Goal: Information Seeking & Learning: Learn about a topic

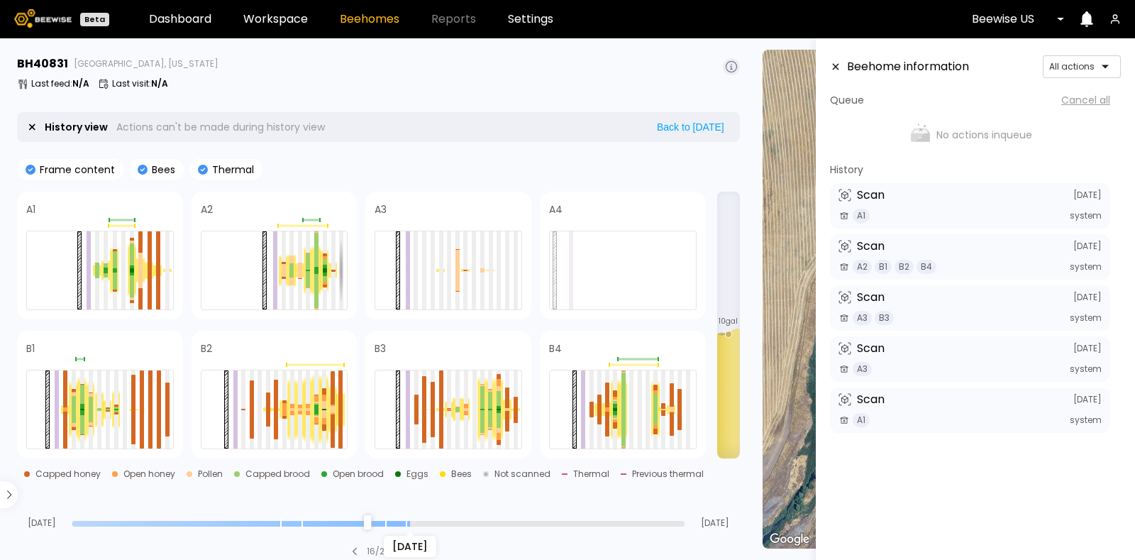
click at [407, 523] on input "range" at bounding box center [378, 524] width 613 height 6
click at [429, 519] on div "Sep 16" at bounding box center [378, 523] width 613 height 10
click at [680, 519] on div "Sep 16" at bounding box center [378, 523] width 613 height 10
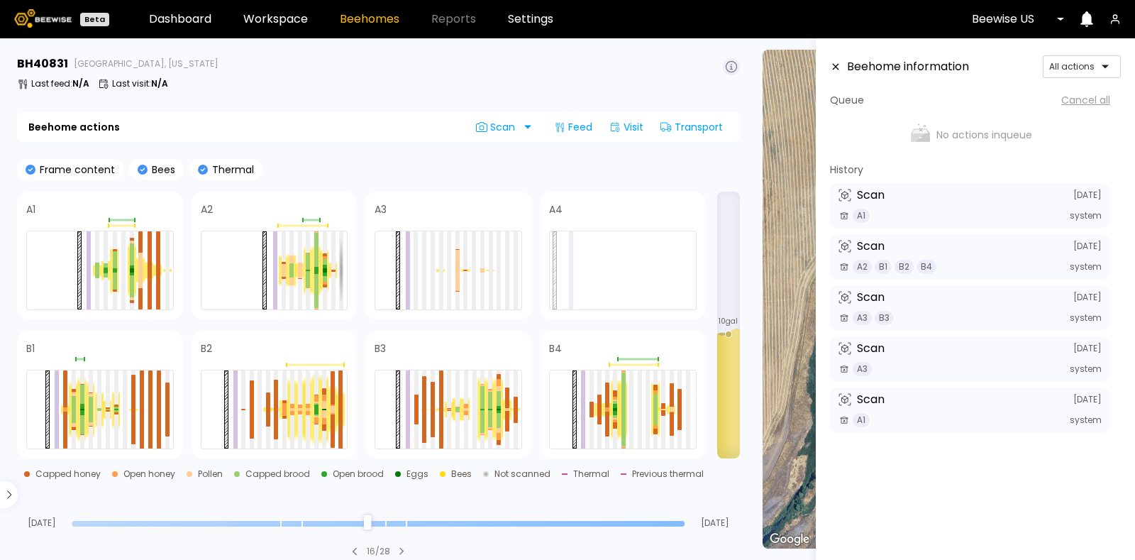
type input "*"
click at [678, 522] on input "range" at bounding box center [378, 524] width 613 height 6
click at [316, 413] on div at bounding box center [316, 411] width 4 height 5
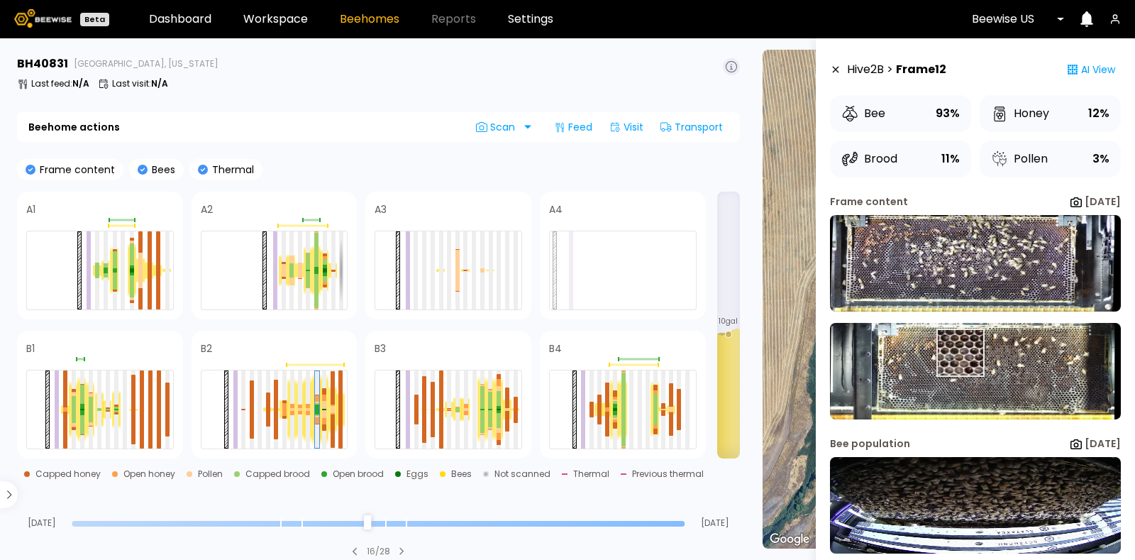
click at [960, 353] on img at bounding box center [975, 371] width 291 height 97
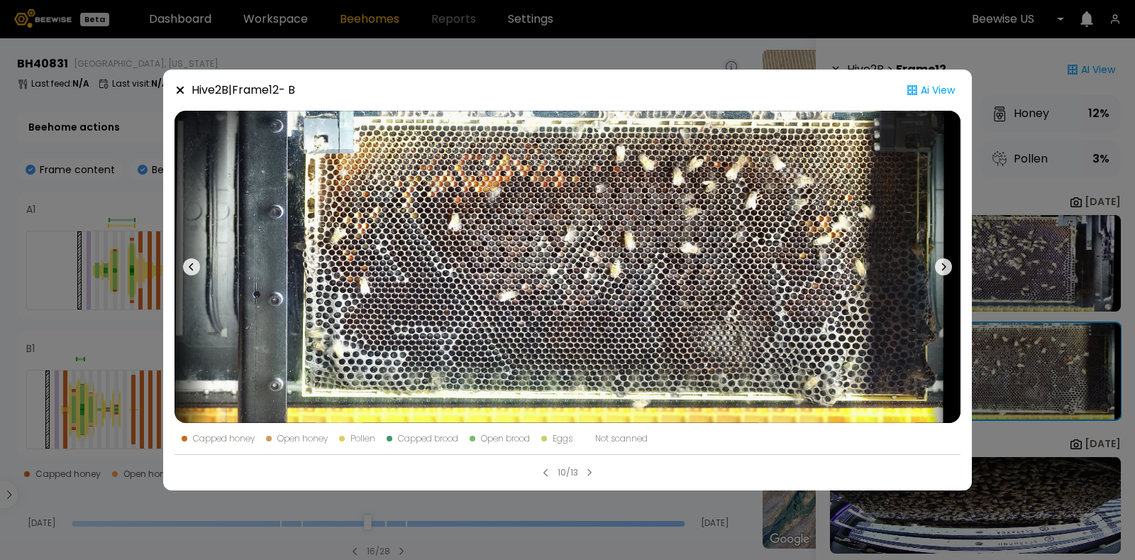
click at [176, 88] on icon at bounding box center [180, 89] width 11 height 11
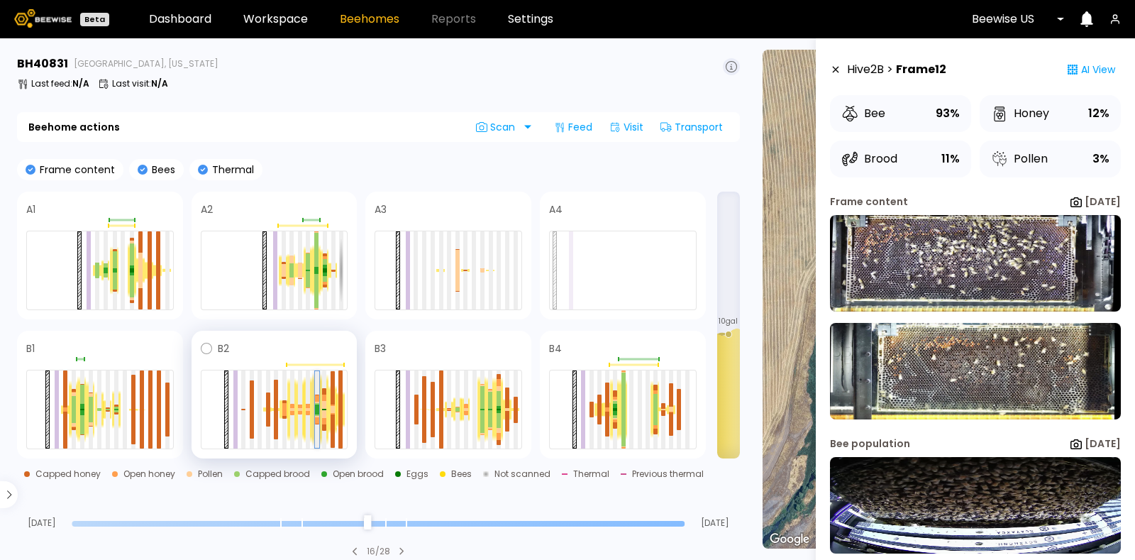
click at [317, 411] on div at bounding box center [317, 411] width 4 height 5
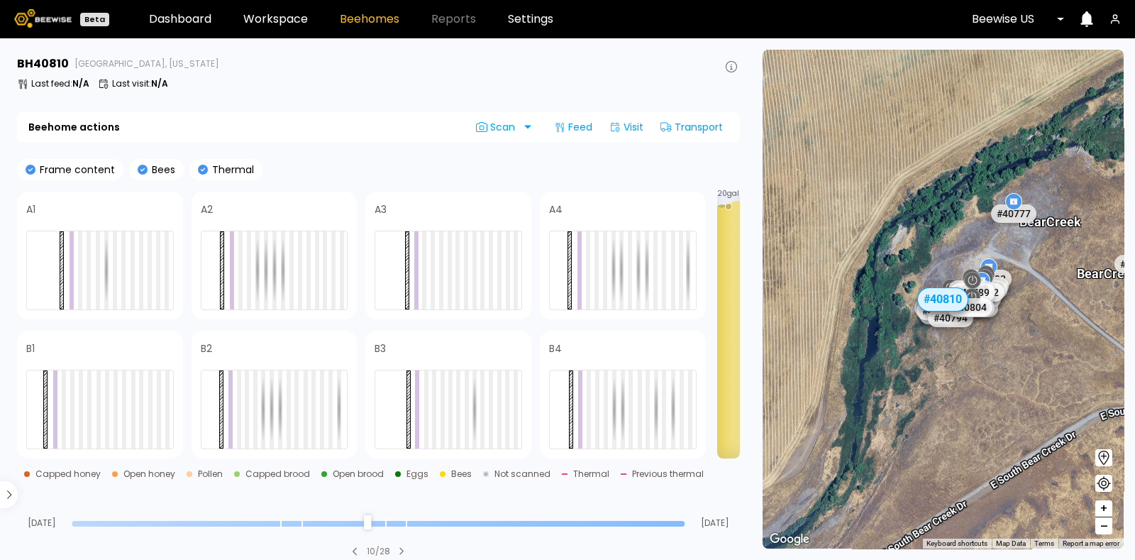
click at [423, 525] on input "range" at bounding box center [378, 524] width 613 height 6
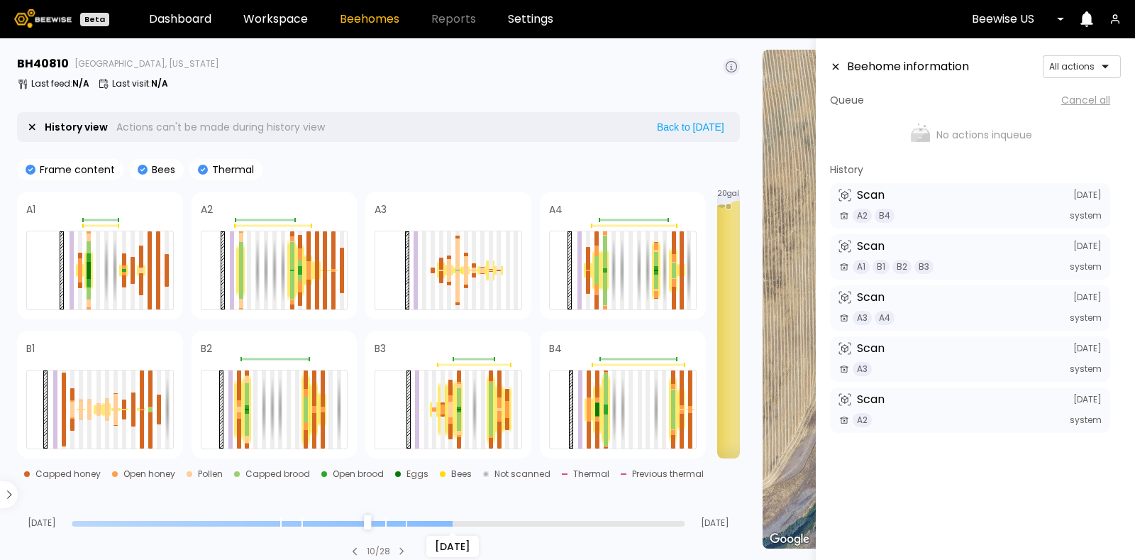
click at [444, 524] on input "range" at bounding box center [378, 524] width 613 height 6
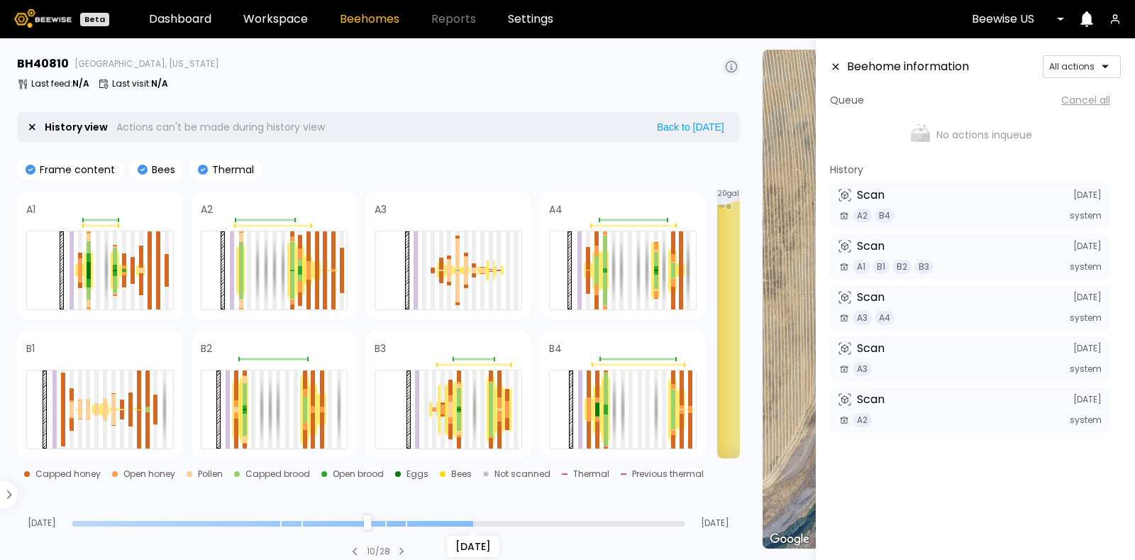
type input "**"
click at [473, 521] on input "range" at bounding box center [378, 524] width 613 height 6
click at [146, 407] on div at bounding box center [147, 408] width 4 height 2
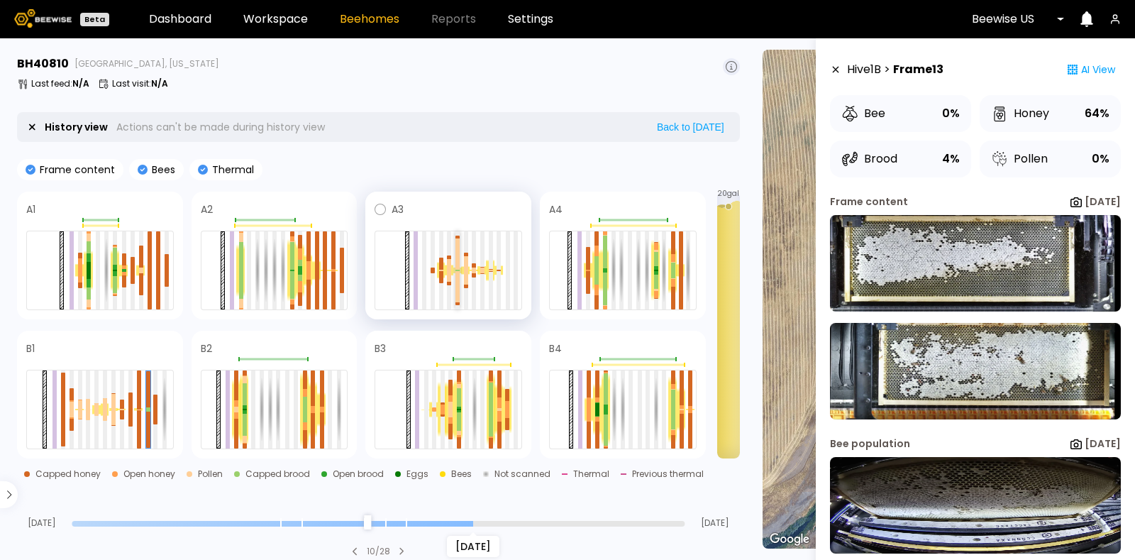
click at [458, 270] on div at bounding box center [458, 270] width 4 height 1
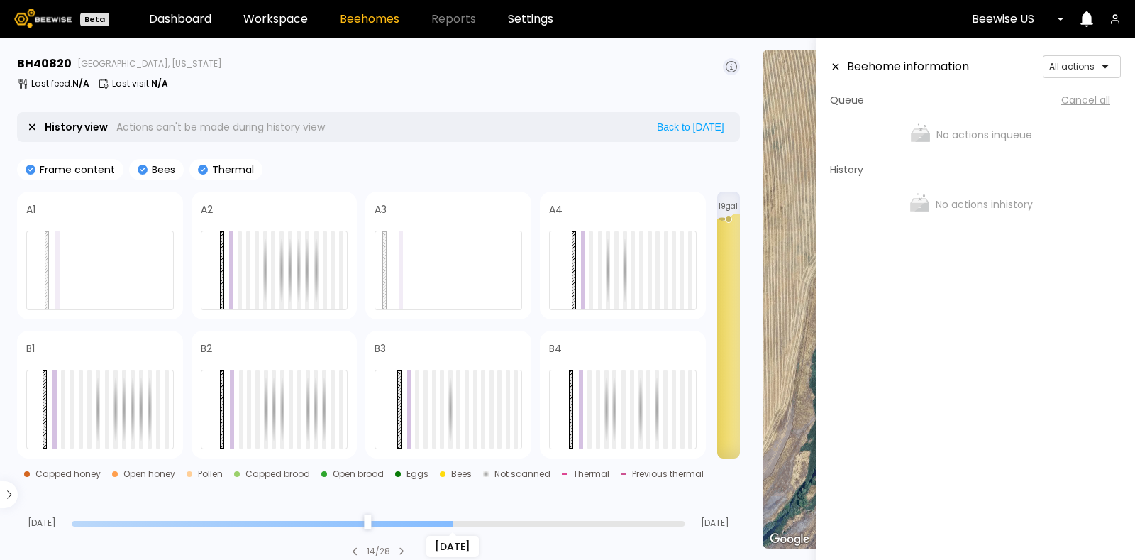
click at [461, 524] on input "range" at bounding box center [378, 524] width 613 height 6
click at [475, 522] on input "range" at bounding box center [378, 524] width 613 height 6
click at [468, 521] on input "range" at bounding box center [378, 524] width 613 height 6
type input "*"
click at [488, 523] on input "range" at bounding box center [378, 524] width 613 height 6
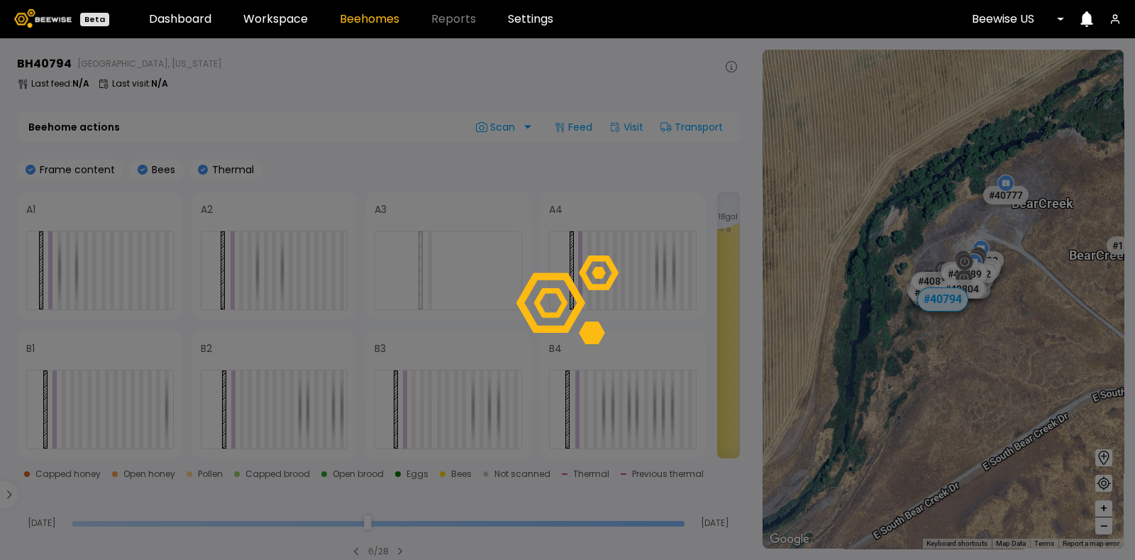
click at [511, 519] on div at bounding box center [378, 523] width 613 height 10
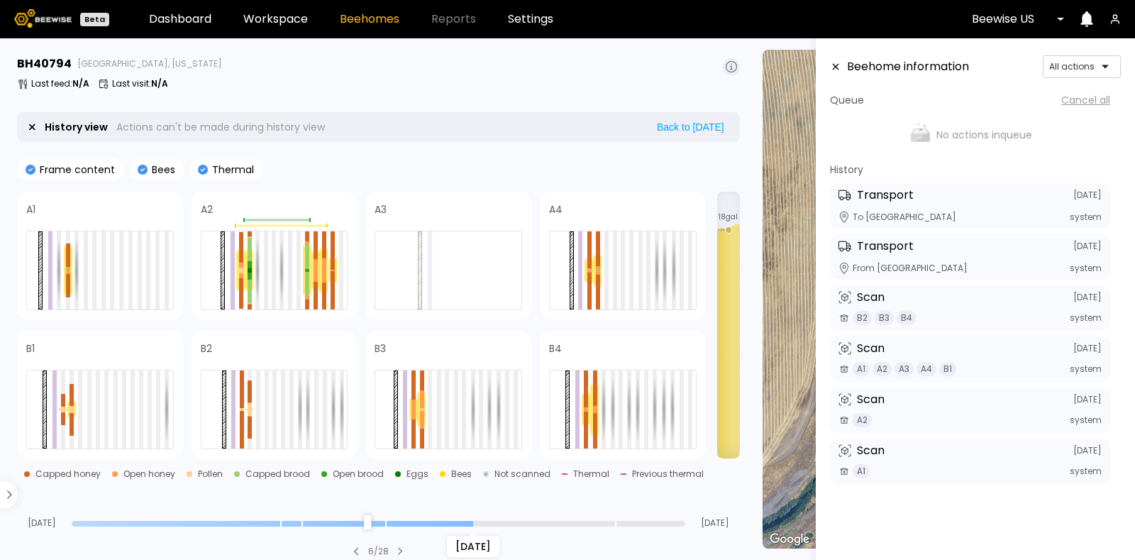
click at [475, 521] on input "range" at bounding box center [378, 524] width 613 height 6
type input "**"
click at [454, 523] on input "range" at bounding box center [378, 524] width 613 height 6
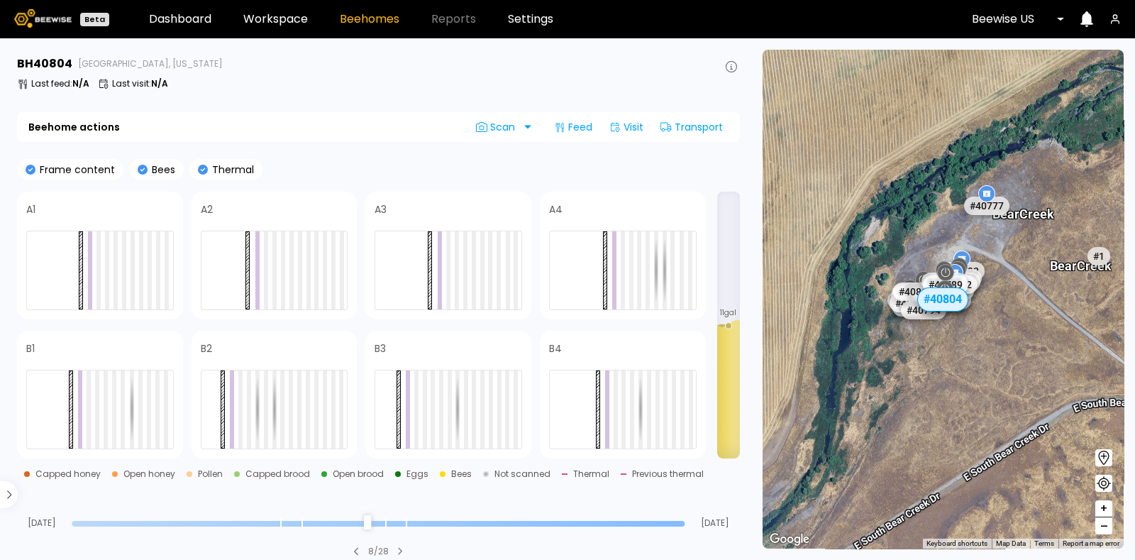
type input "**"
click at [447, 522] on input "range" at bounding box center [378, 524] width 613 height 6
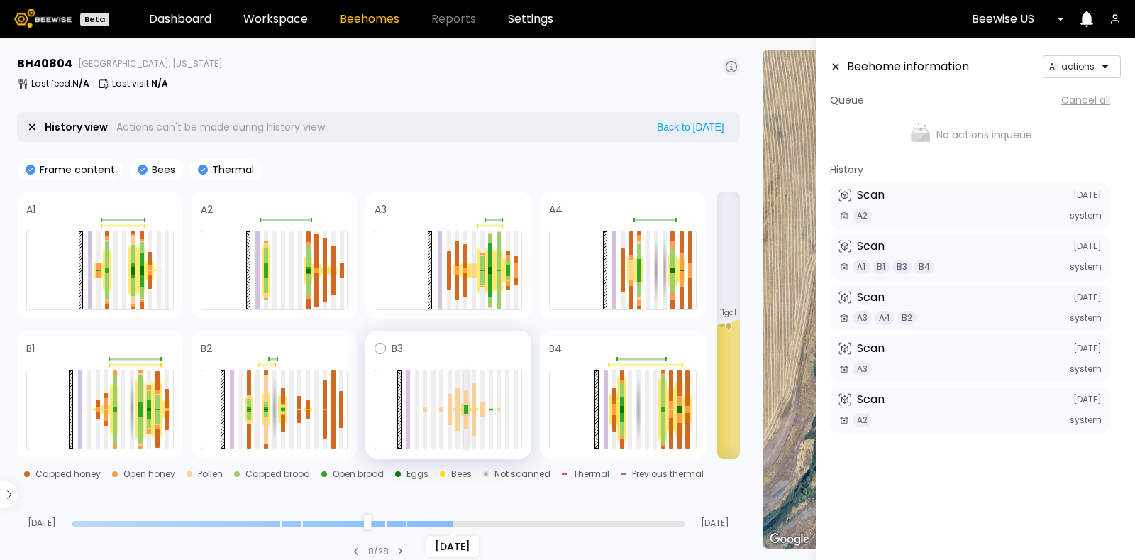
click at [465, 409] on div at bounding box center [466, 411] width 4 height 4
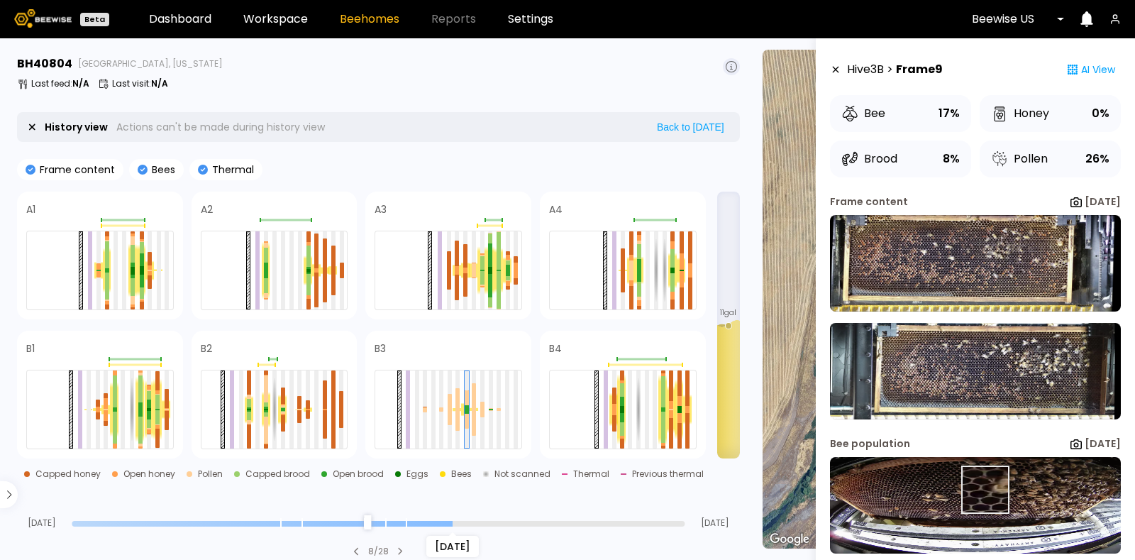
click at [984, 490] on img at bounding box center [975, 505] width 291 height 97
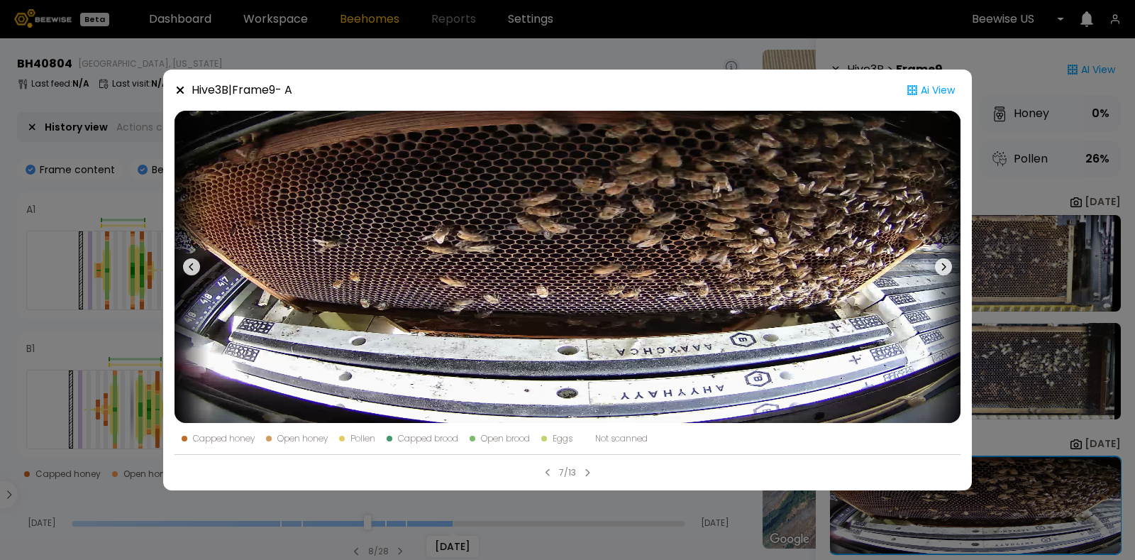
click at [175, 83] on div "Hive 3 B | Frame 9 - A" at bounding box center [234, 90] width 118 height 18
click at [183, 87] on icon at bounding box center [180, 89] width 11 height 11
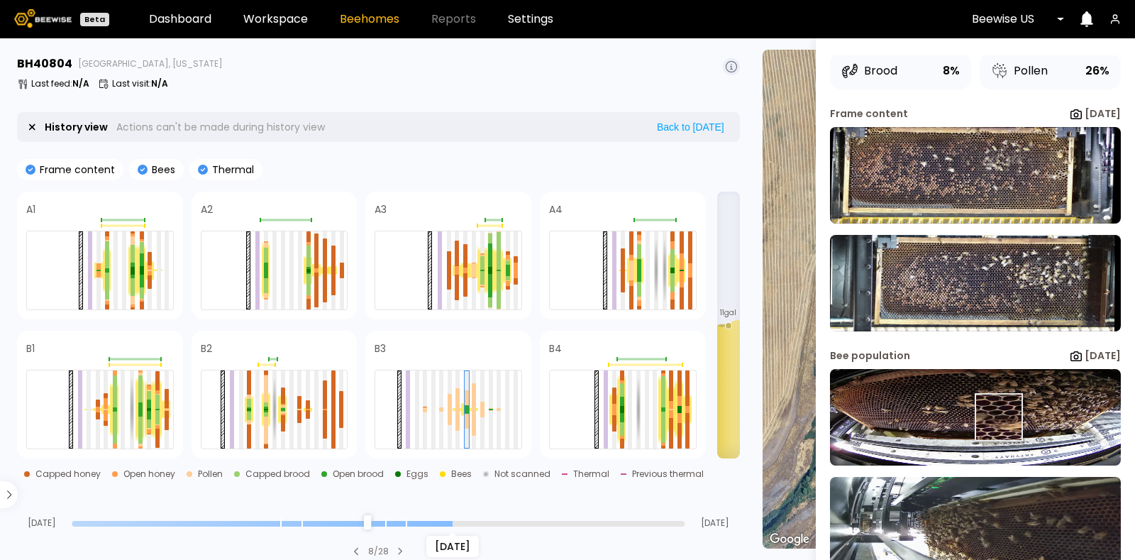
scroll to position [122, 0]
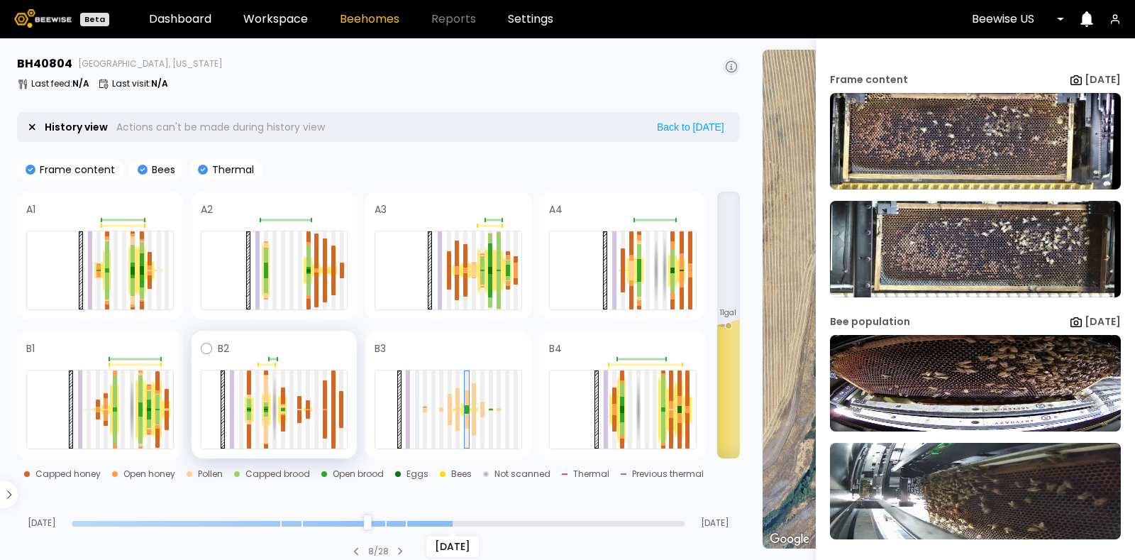
click at [263, 409] on div at bounding box center [266, 409] width 9 height 35
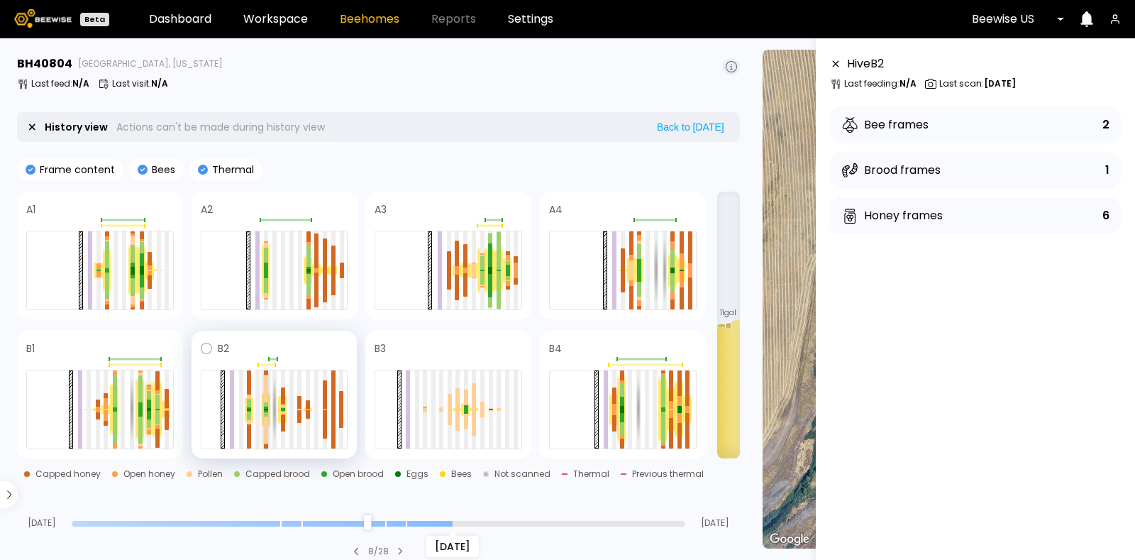
click at [266, 411] on div at bounding box center [266, 411] width 4 height 2
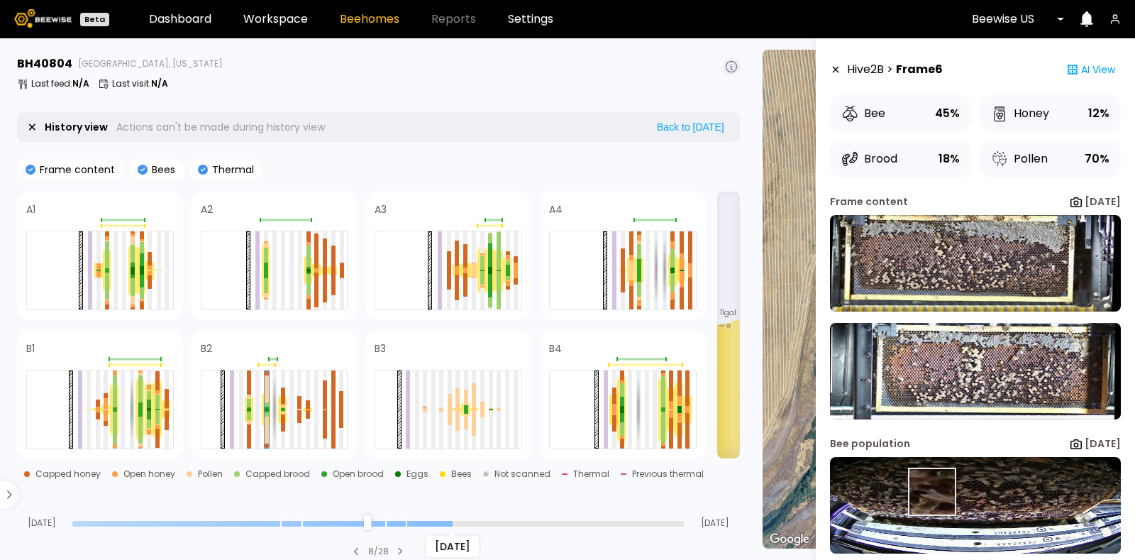
click at [932, 492] on img at bounding box center [975, 505] width 291 height 97
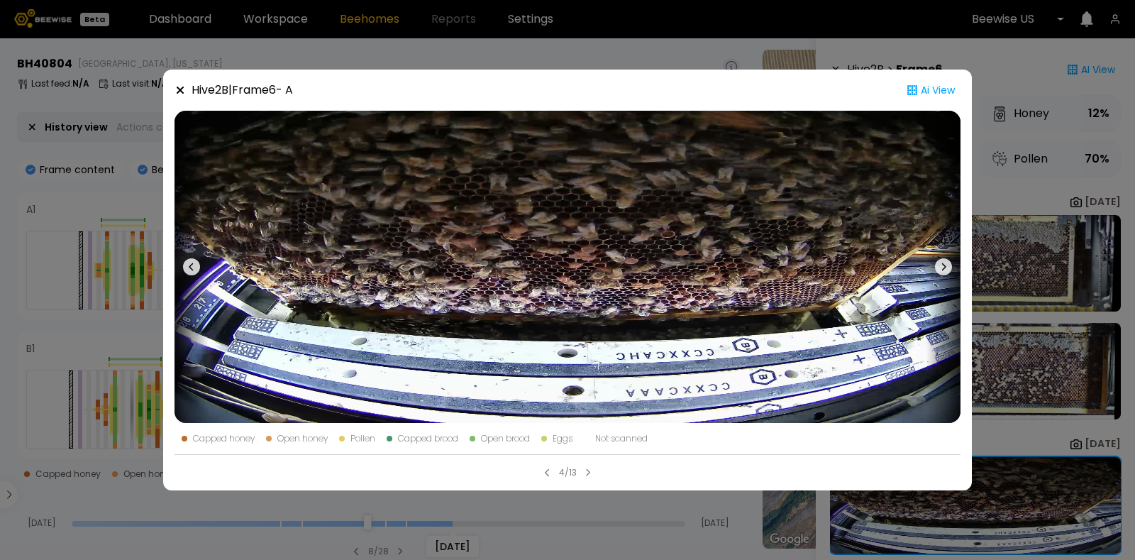
click at [182, 89] on icon at bounding box center [180, 90] width 7 height 7
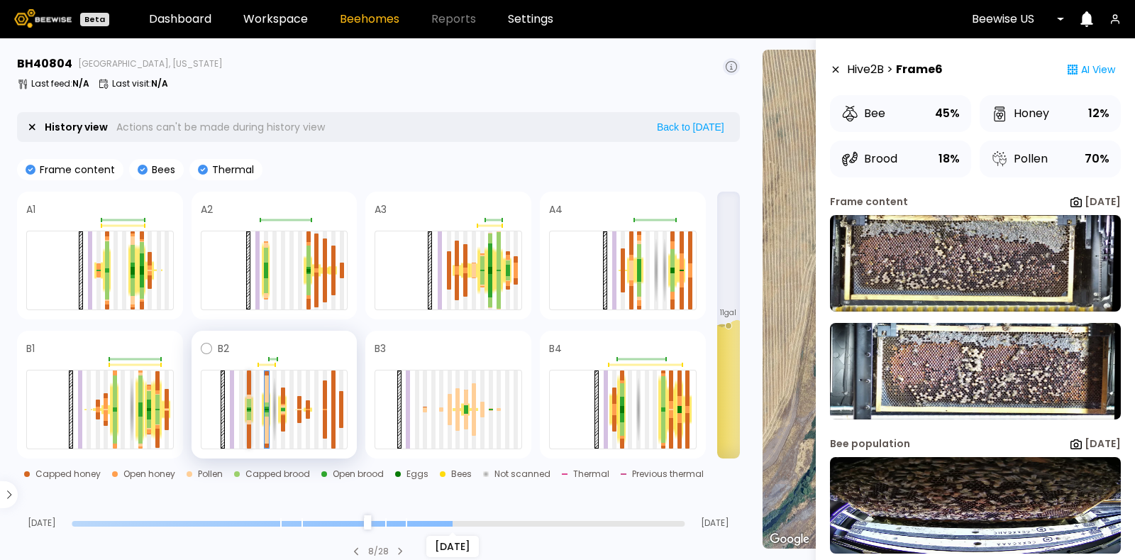
click at [251, 410] on div at bounding box center [249, 411] width 4 height 2
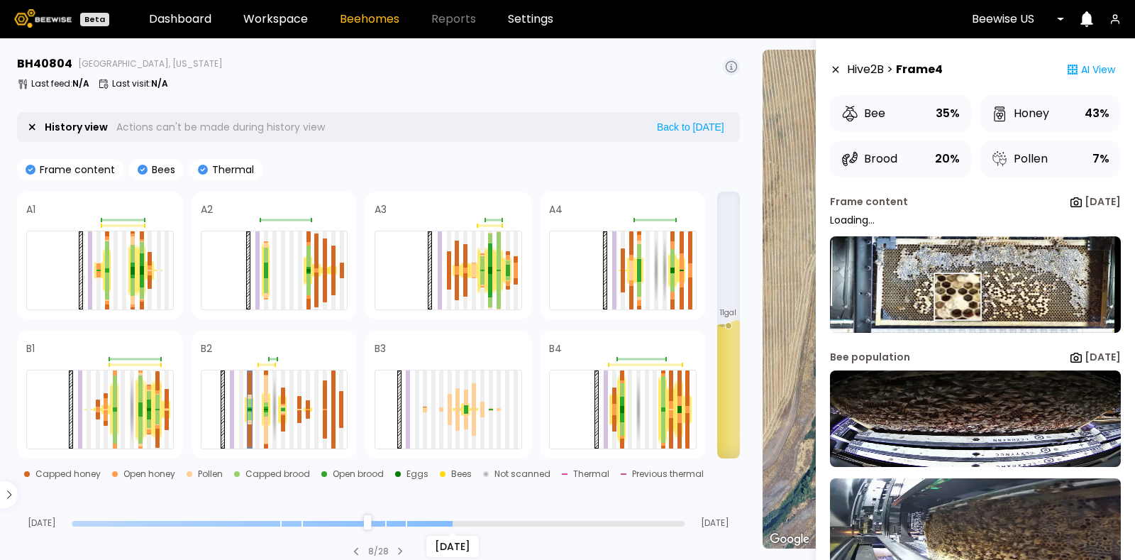
click at [957, 297] on img at bounding box center [975, 284] width 291 height 97
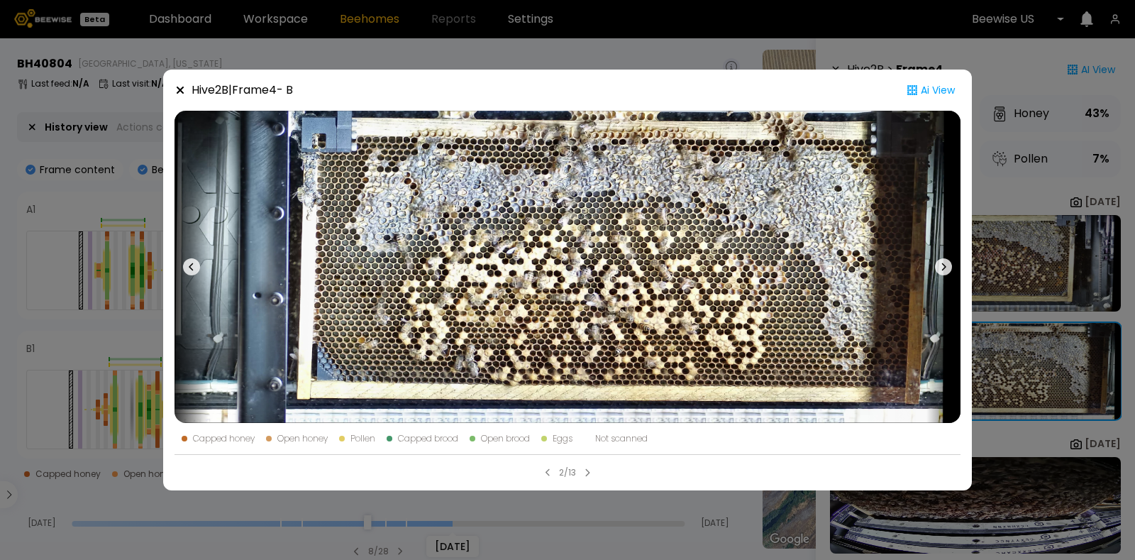
click at [177, 86] on icon at bounding box center [180, 89] width 11 height 11
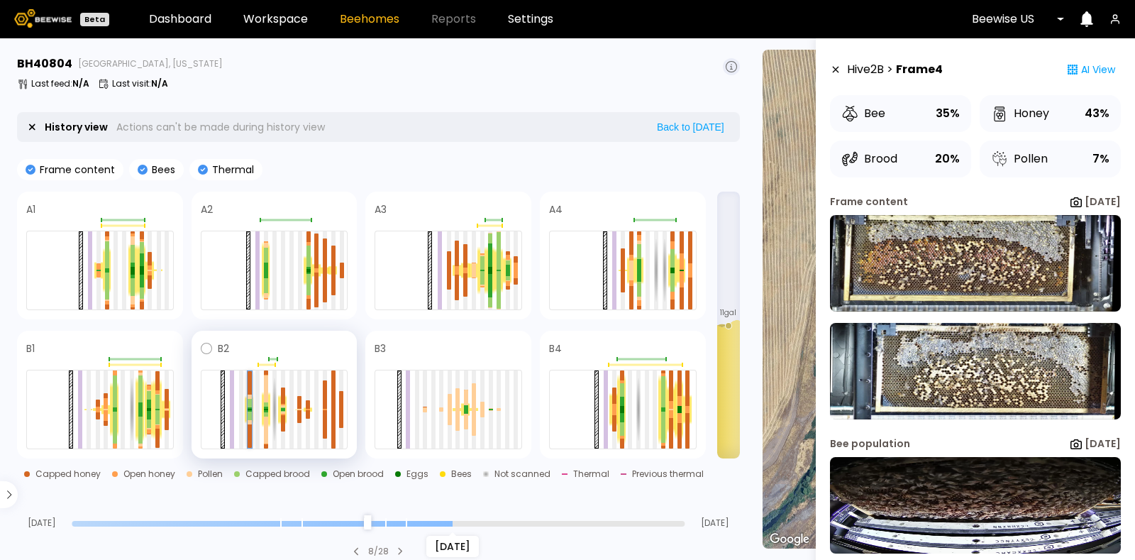
click at [248, 407] on div at bounding box center [250, 408] width 4 height 2
click at [250, 404] on div at bounding box center [250, 403] width 4 height 9
click at [249, 410] on div at bounding box center [250, 411] width 4 height 2
click at [250, 408] on div at bounding box center [250, 409] width 4 height 77
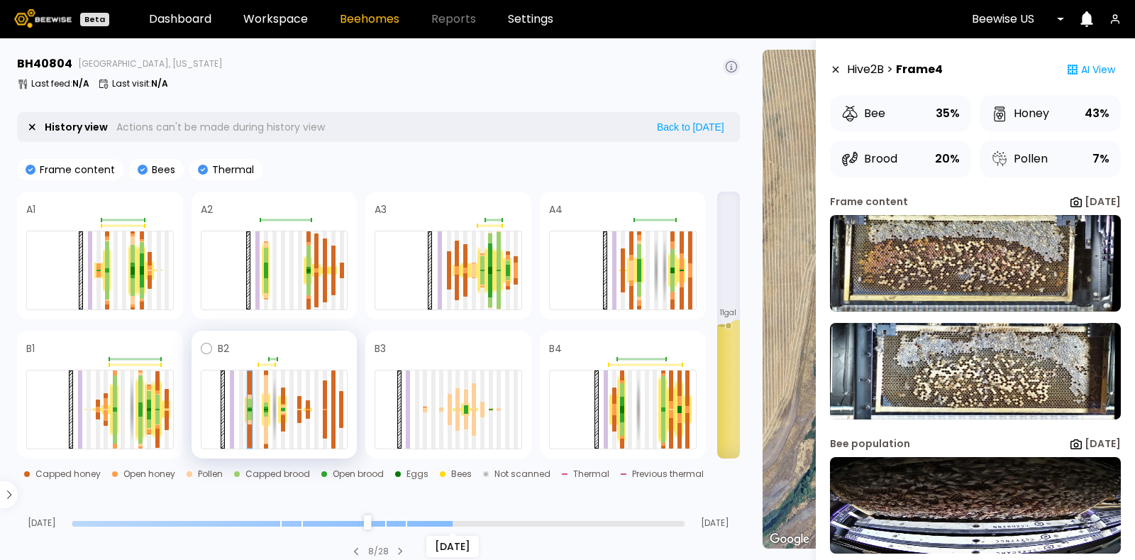
click at [250, 405] on div at bounding box center [250, 403] width 4 height 9
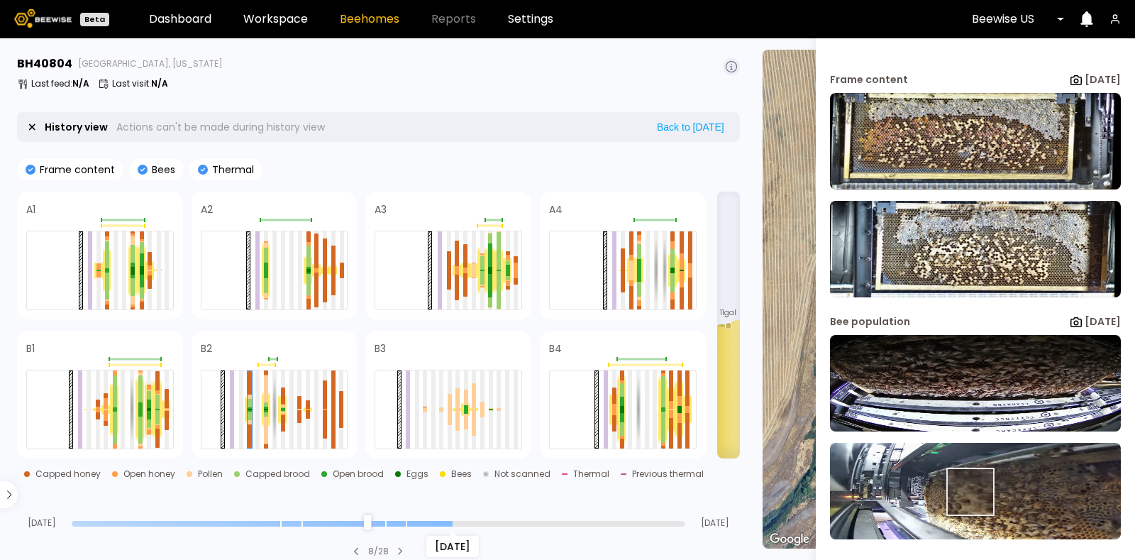
click at [970, 491] on img at bounding box center [975, 491] width 291 height 97
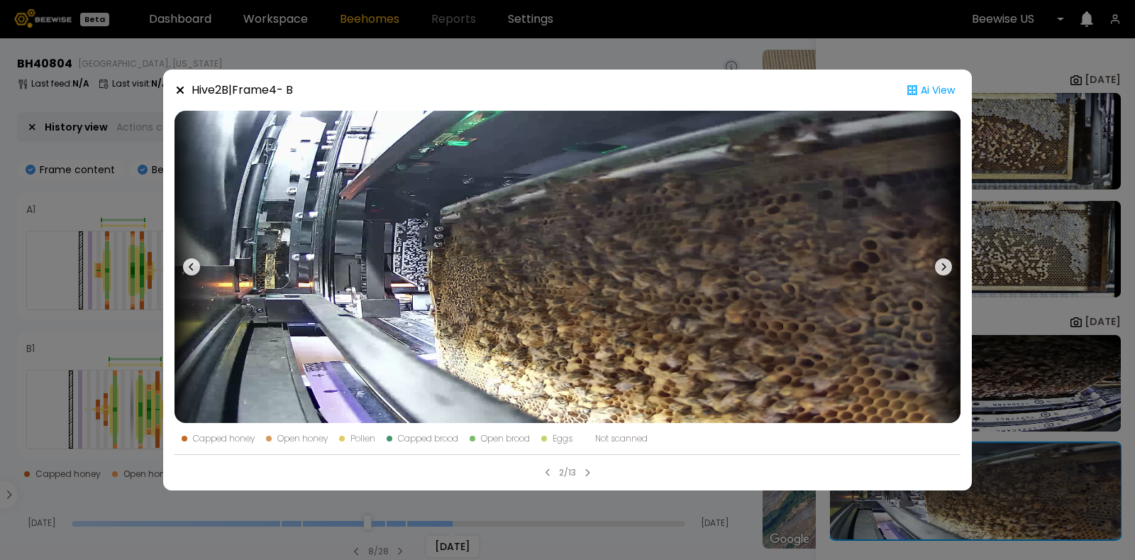
click at [178, 87] on icon at bounding box center [180, 90] width 7 height 7
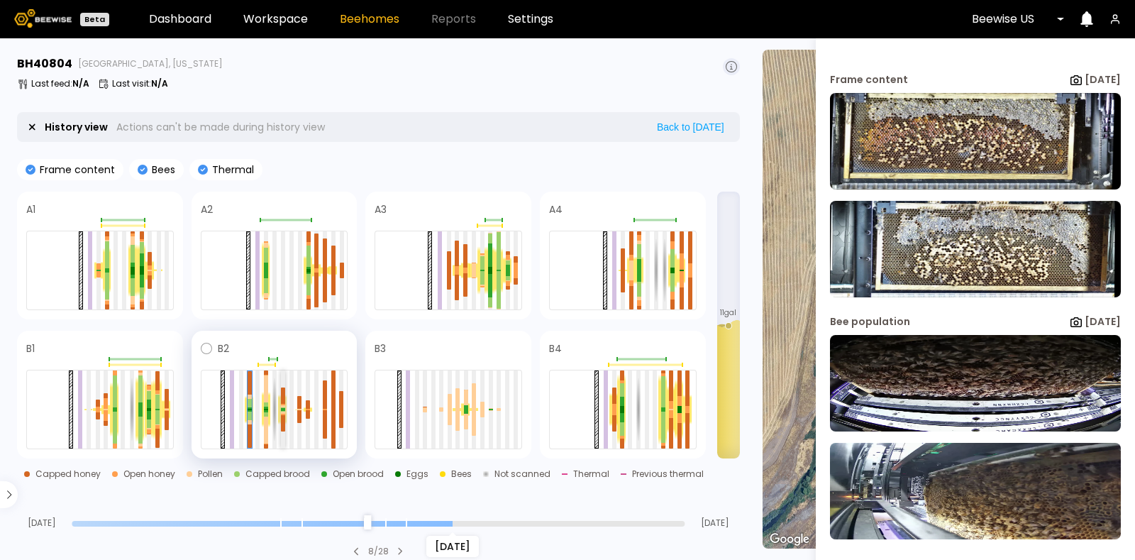
click at [283, 408] on div at bounding box center [283, 408] width 4 height 1
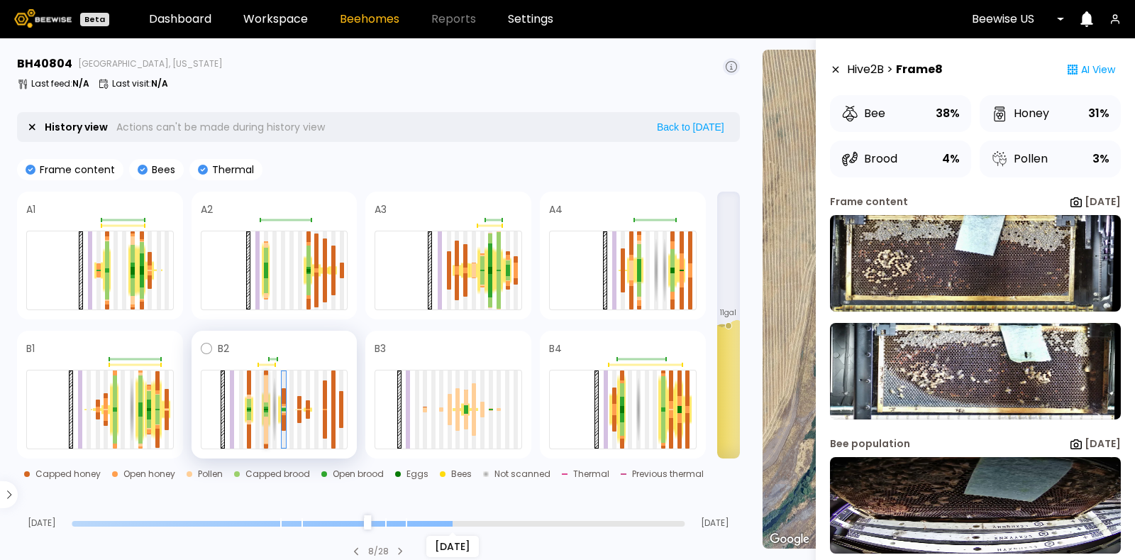
click at [265, 409] on div at bounding box center [266, 409] width 4 height 1
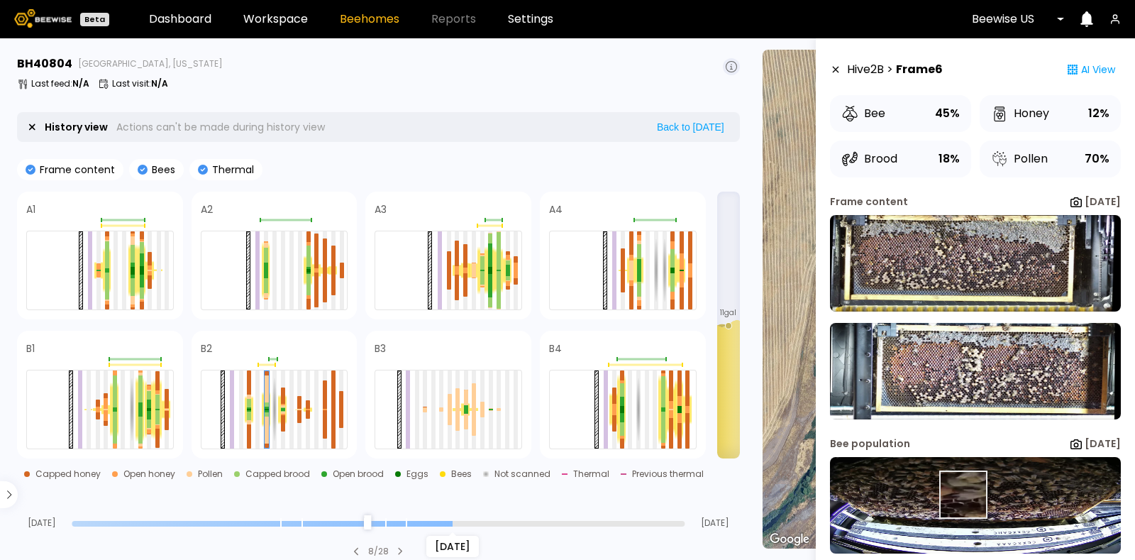
click at [962, 495] on img at bounding box center [975, 505] width 291 height 97
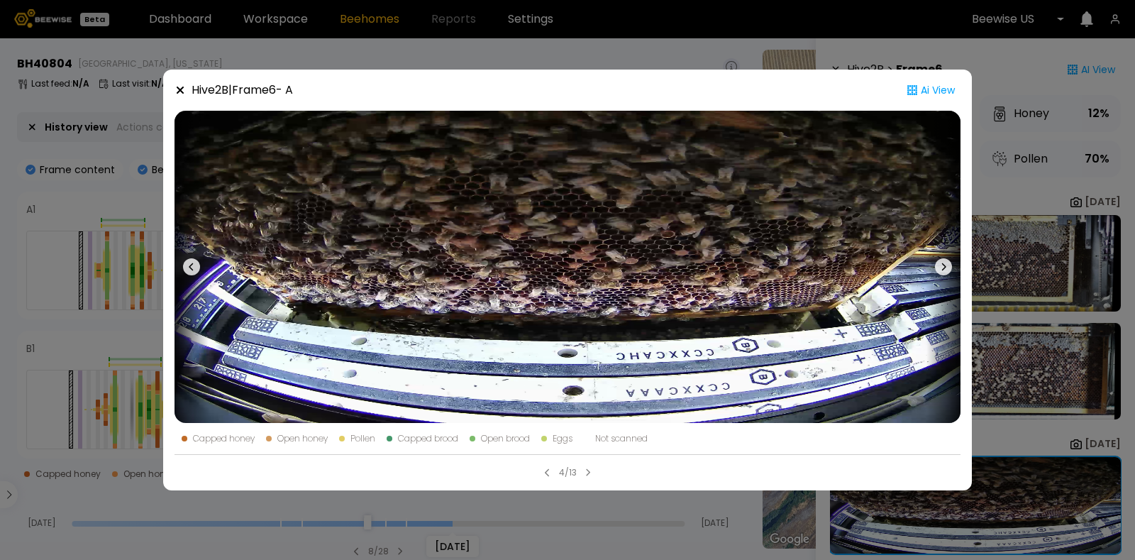
click at [177, 91] on icon at bounding box center [180, 89] width 11 height 11
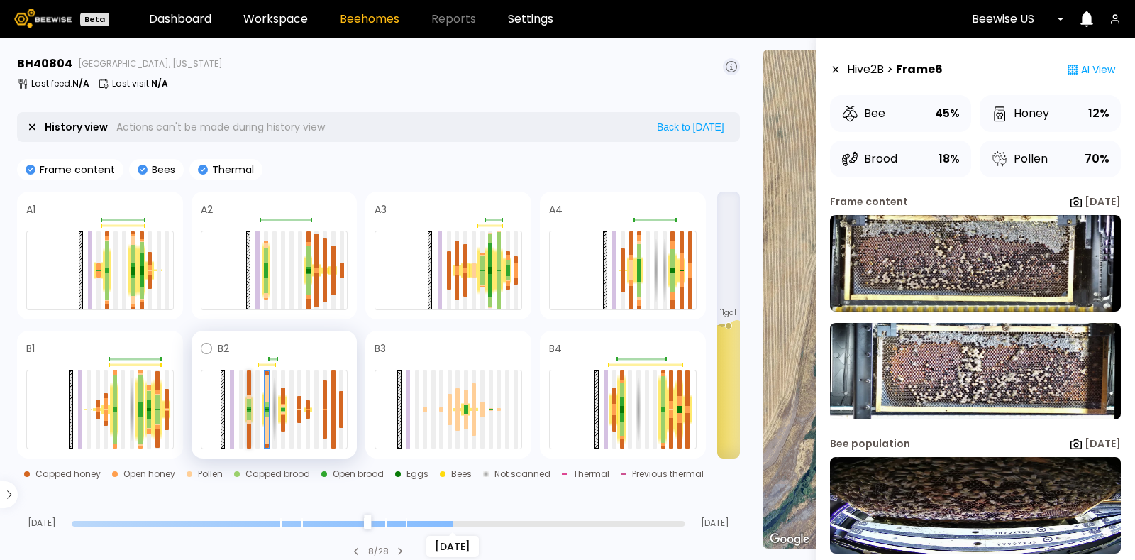
click at [248, 410] on div at bounding box center [249, 411] width 4 height 2
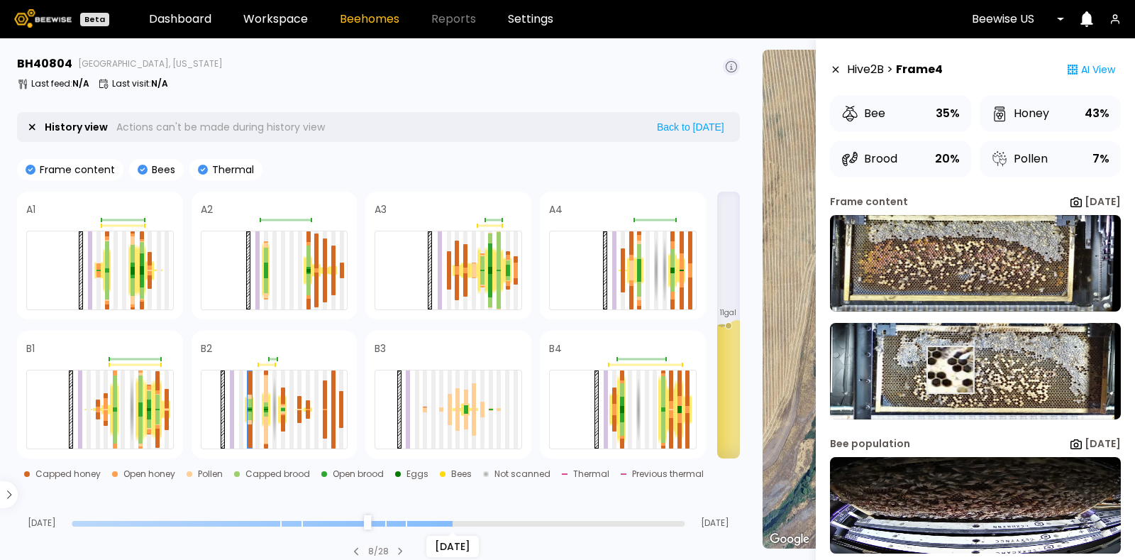
click at [950, 370] on img at bounding box center [975, 371] width 291 height 97
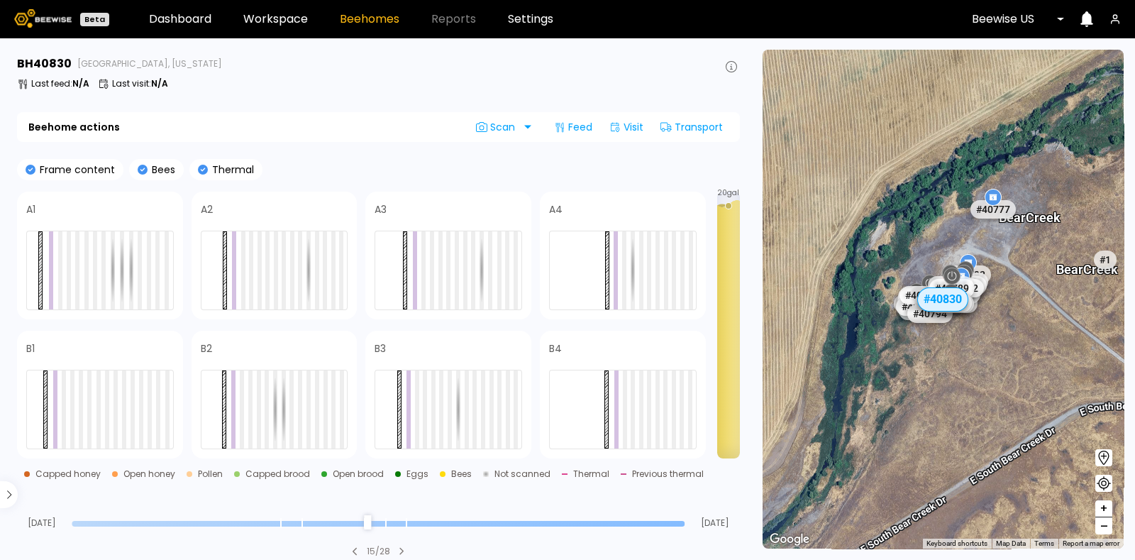
type input "**"
click at [447, 524] on input "range" at bounding box center [378, 524] width 613 height 6
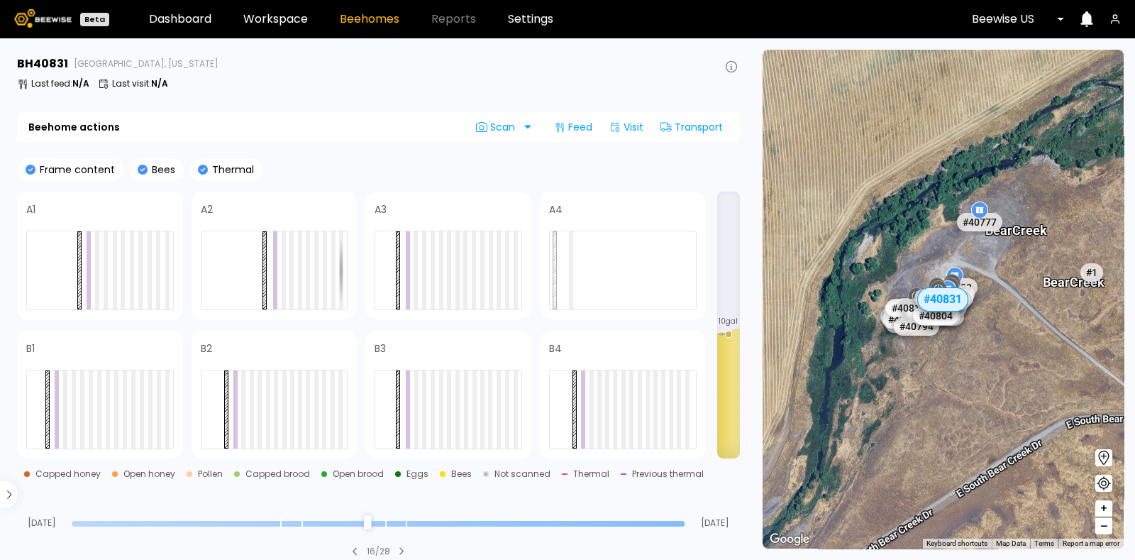
click at [417, 518] on div at bounding box center [378, 523] width 613 height 10
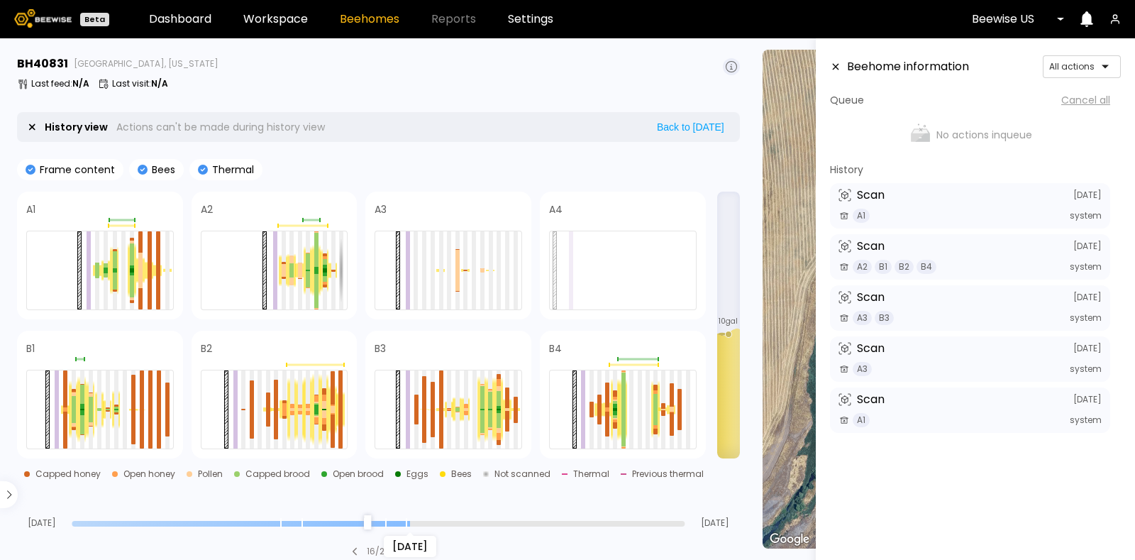
type input "**"
click at [418, 525] on input "range" at bounding box center [378, 524] width 613 height 6
click at [316, 409] on div at bounding box center [316, 411] width 4 height 5
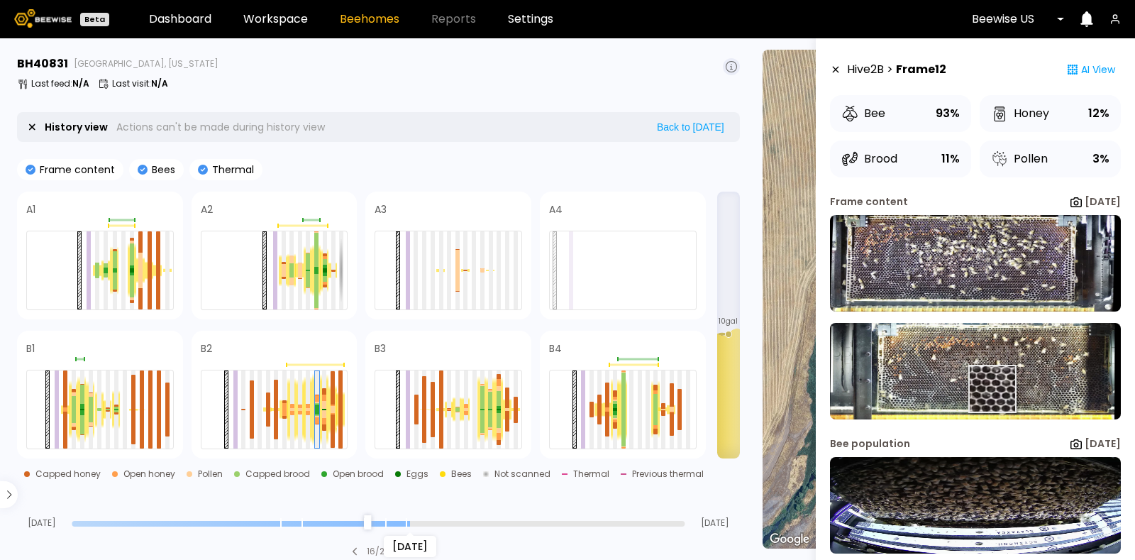
click at [989, 390] on img at bounding box center [975, 371] width 291 height 97
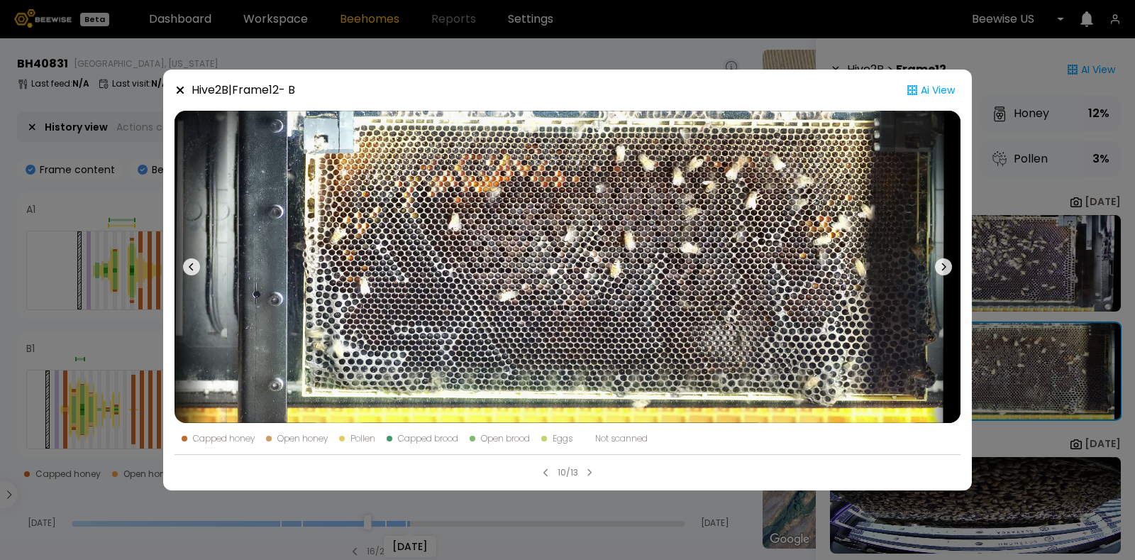
click at [177, 87] on icon at bounding box center [180, 89] width 11 height 11
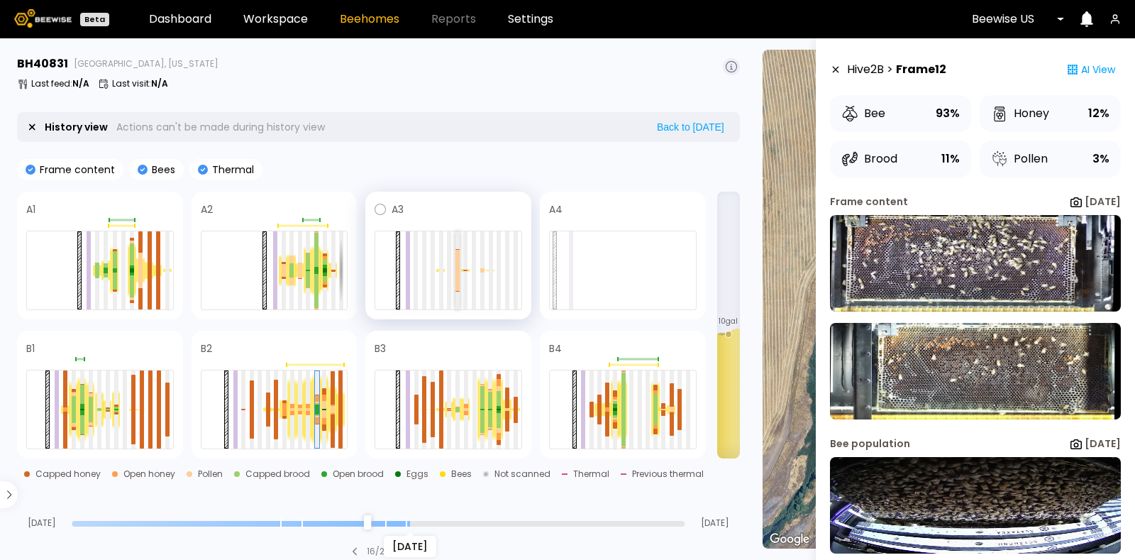
click at [457, 277] on div at bounding box center [458, 280] width 4 height 21
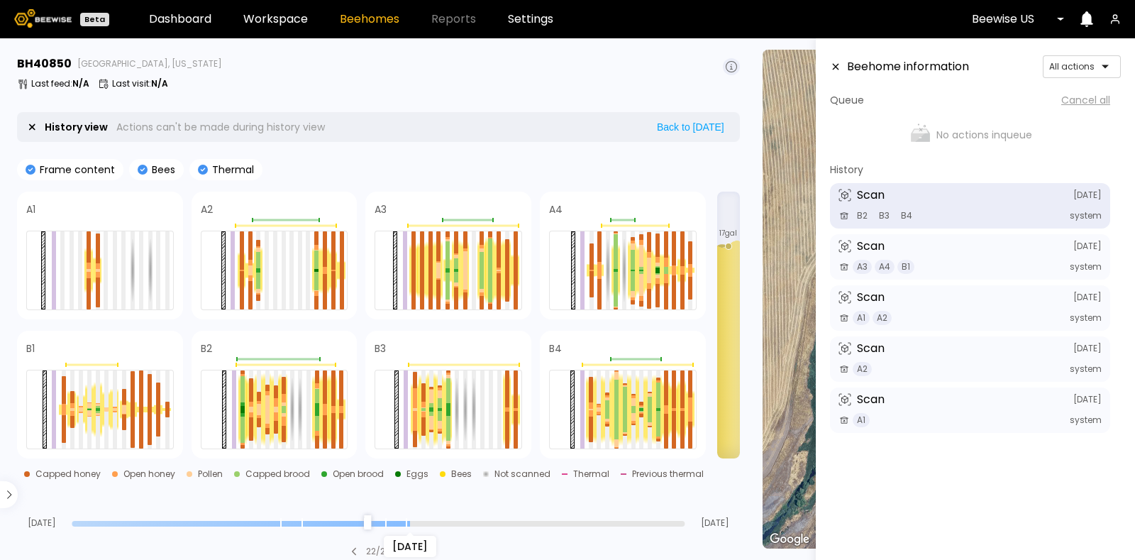
type input "**"
click at [416, 522] on input "range" at bounding box center [378, 524] width 613 height 6
click at [96, 411] on div at bounding box center [98, 411] width 4 height 1
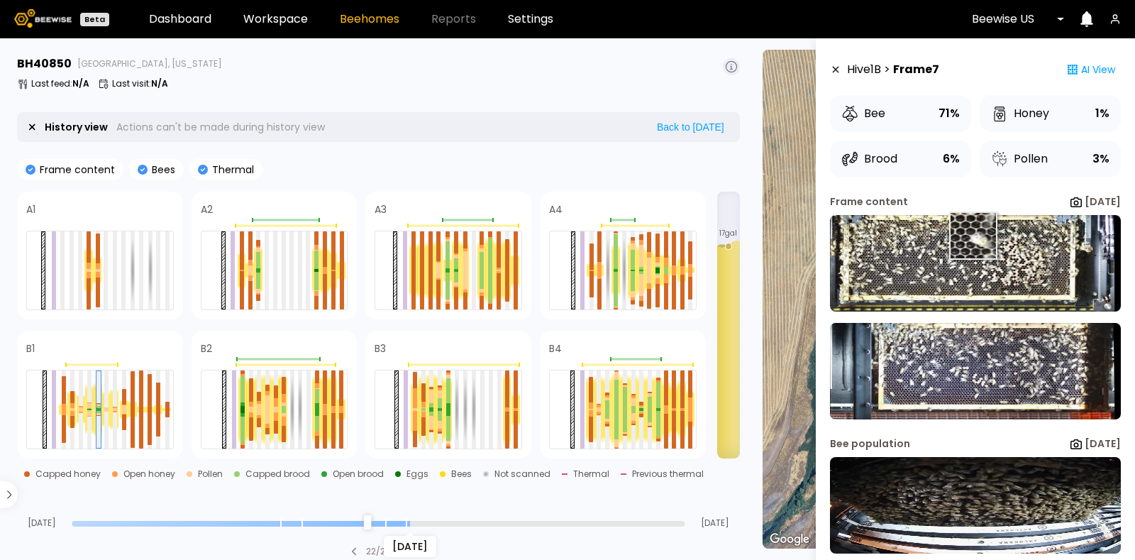
click at [972, 240] on img at bounding box center [975, 263] width 291 height 97
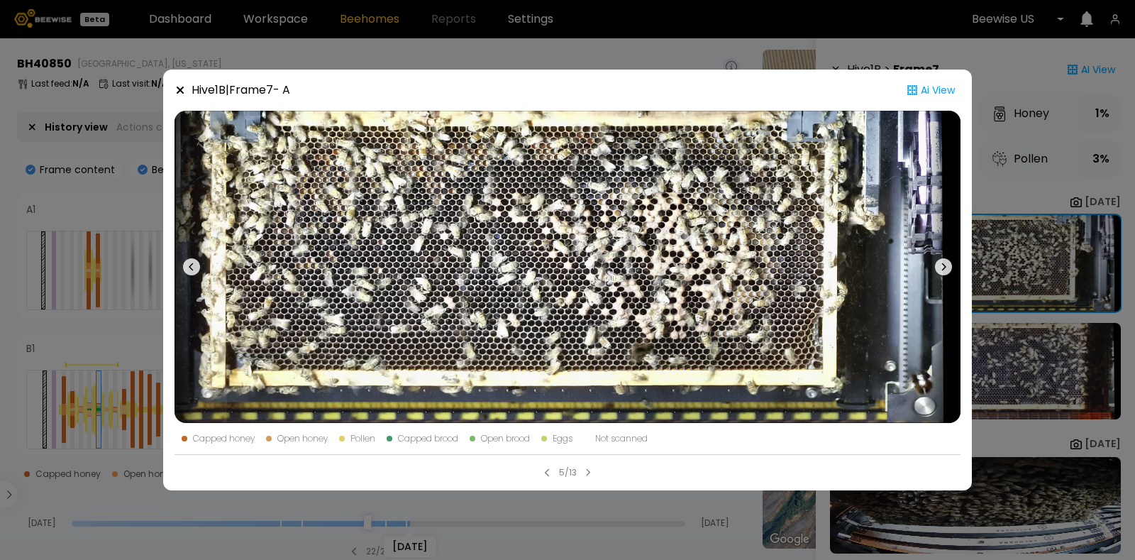
click at [180, 89] on icon at bounding box center [180, 90] width 7 height 7
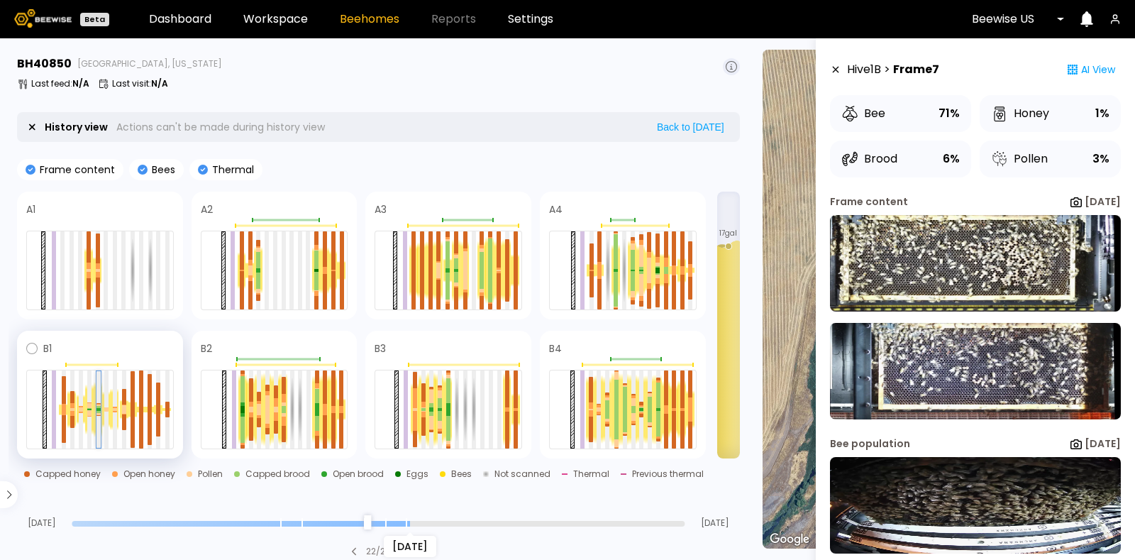
click at [97, 407] on div at bounding box center [99, 406] width 4 height 1
click at [947, 344] on img at bounding box center [975, 371] width 291 height 97
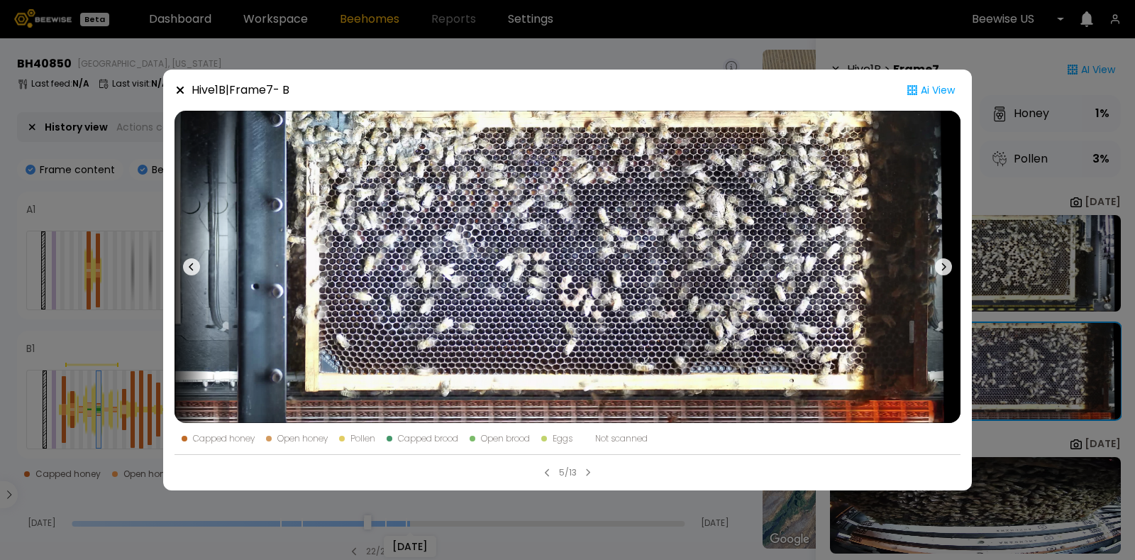
click at [1029, 270] on div "Hive 1 B | Frame 7 - B Ai View Capped honey Open honey Pollen Capped brood Open…" at bounding box center [567, 280] width 1135 height 560
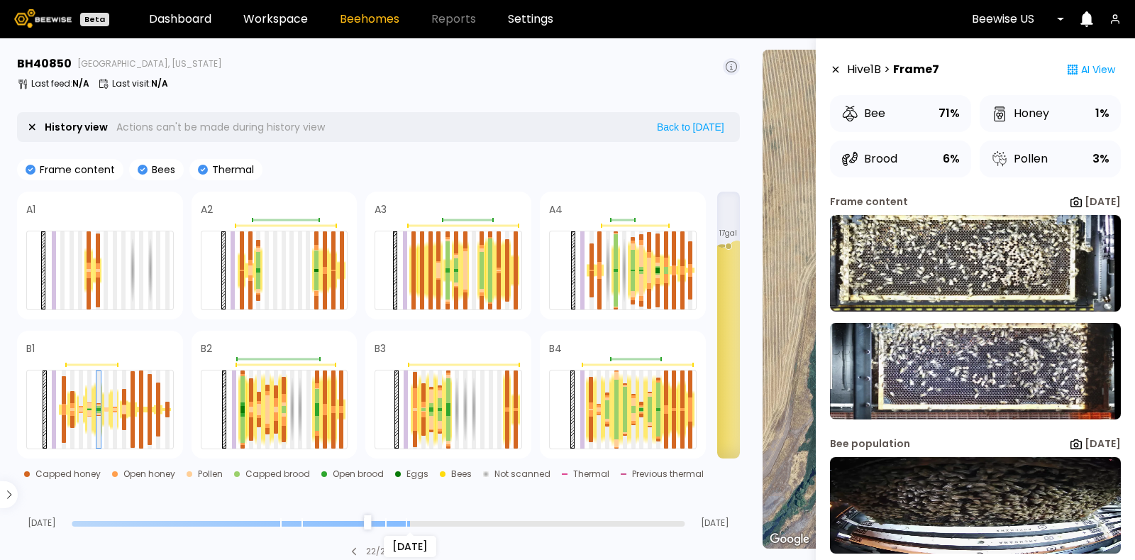
click at [1029, 270] on img at bounding box center [975, 263] width 291 height 97
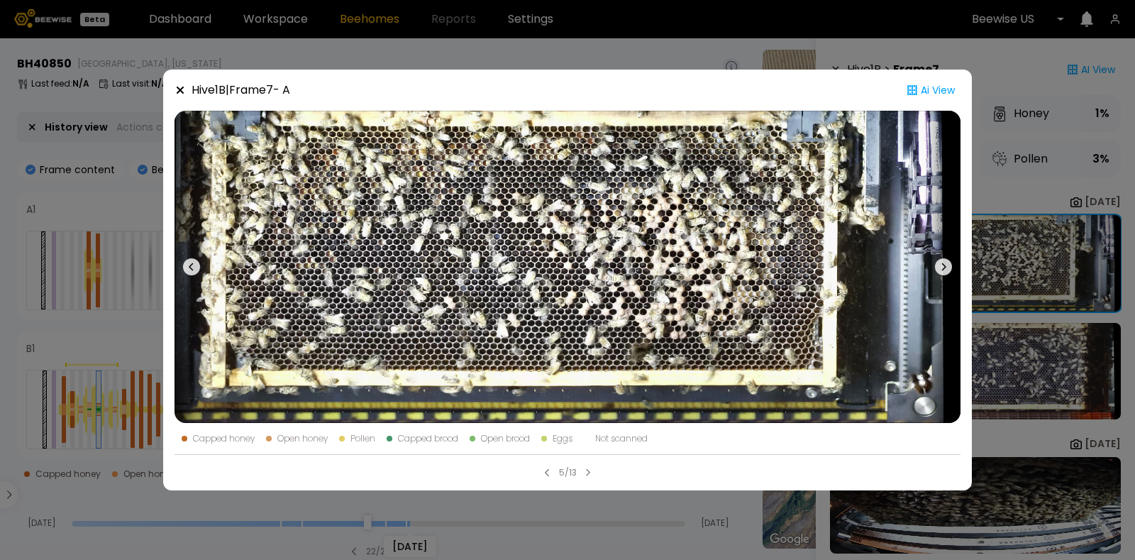
click at [178, 92] on icon at bounding box center [180, 90] width 7 height 7
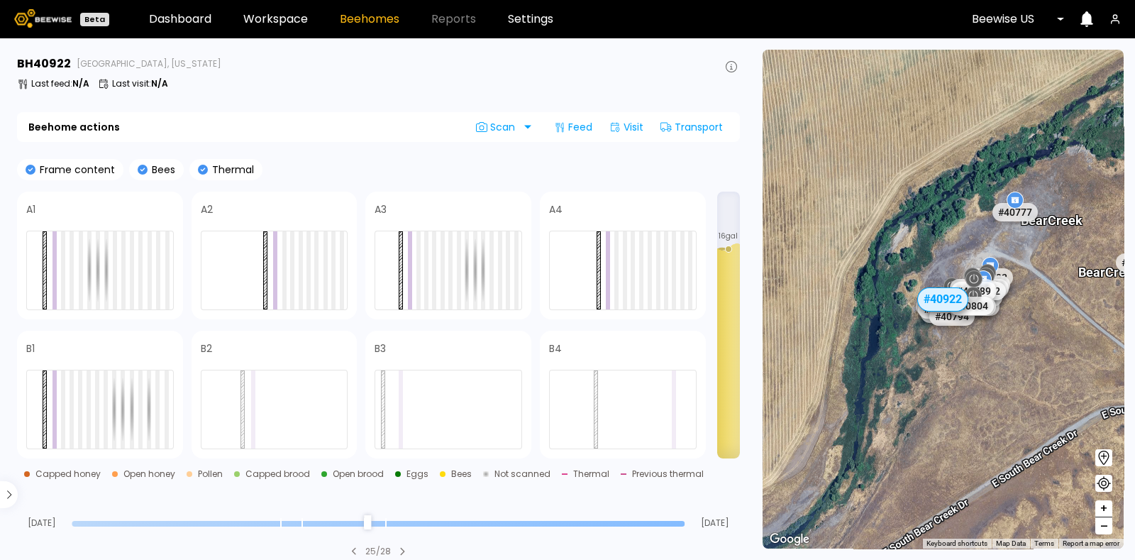
click at [430, 527] on div at bounding box center [378, 523] width 613 height 10
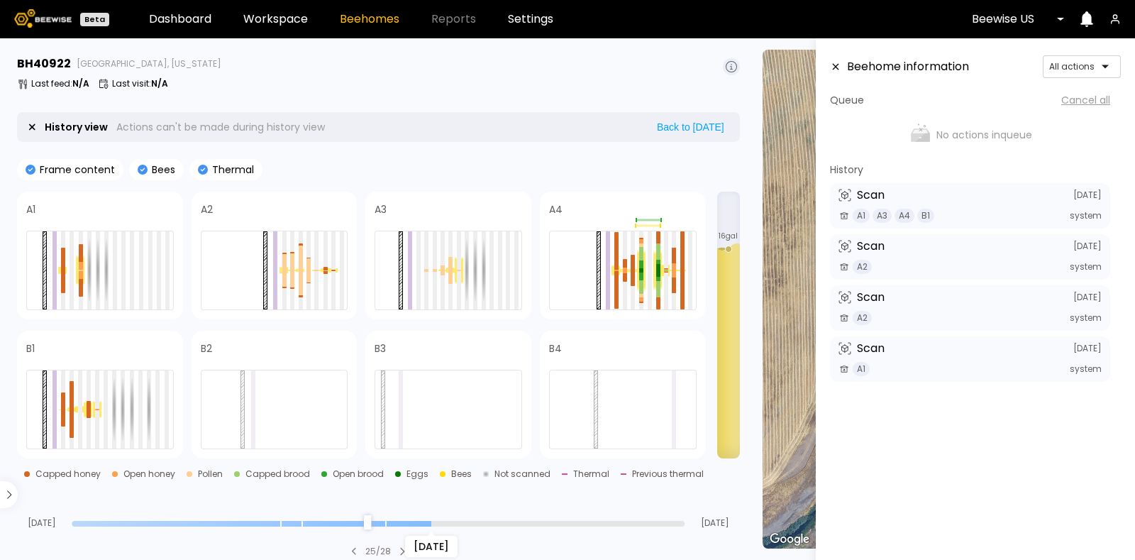
type input "**"
click at [427, 521] on input "range" at bounding box center [378, 524] width 613 height 6
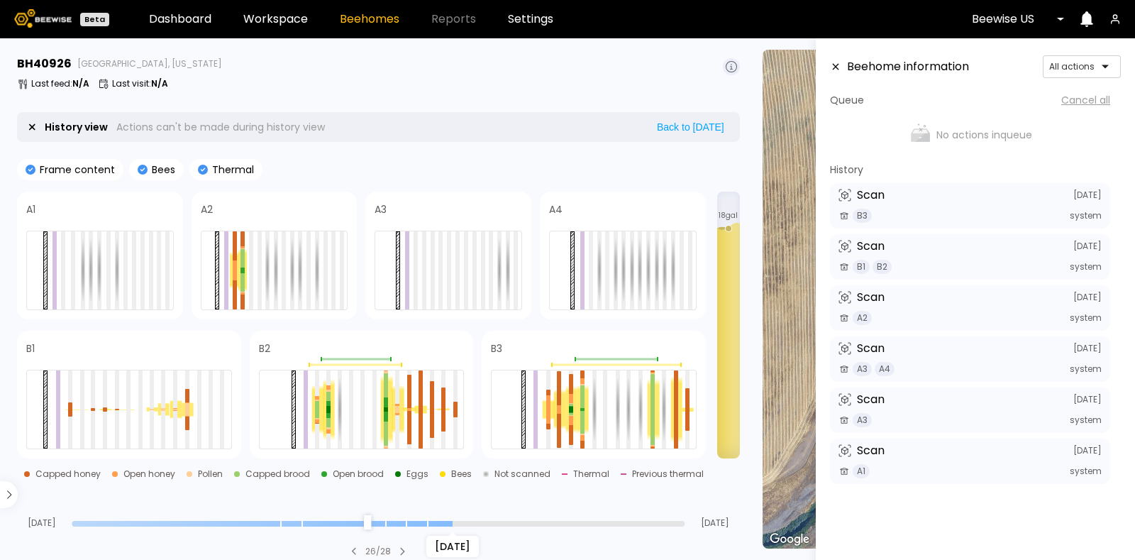
type input "**"
click at [447, 521] on input "range" at bounding box center [378, 524] width 613 height 6
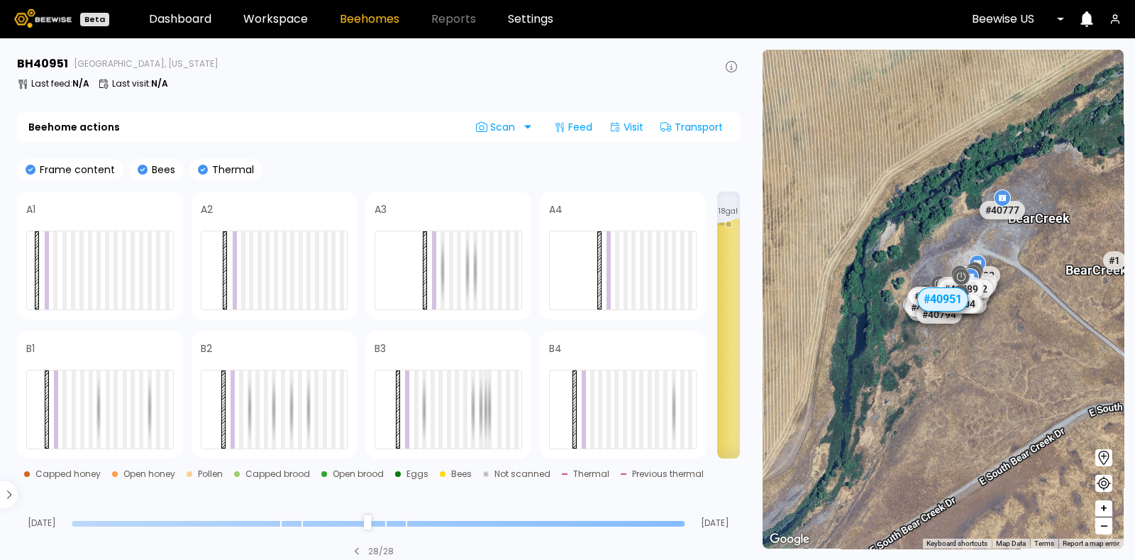
type input "**"
click at [424, 523] on input "range" at bounding box center [378, 524] width 613 height 6
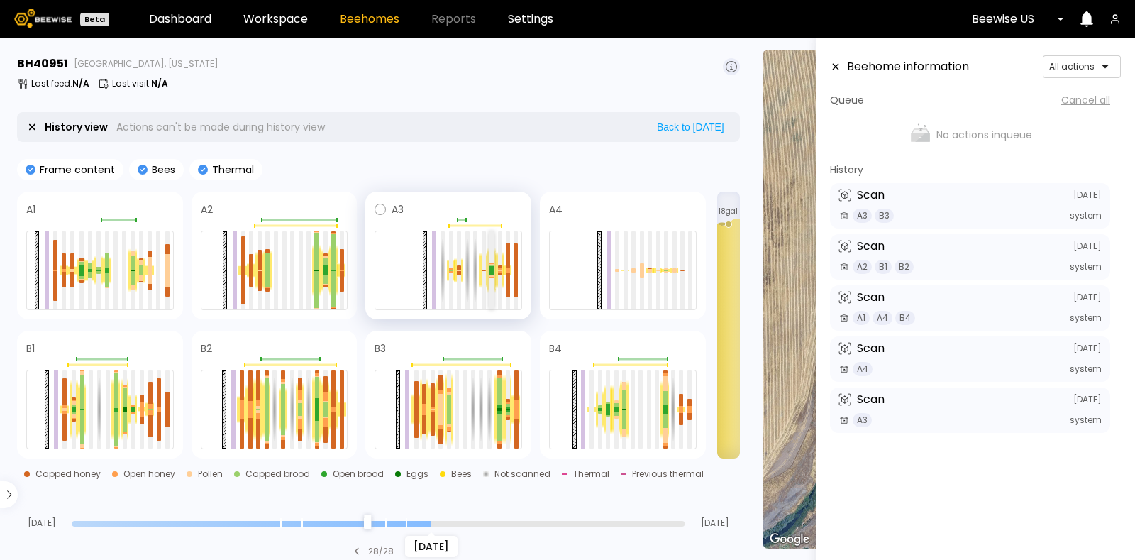
click at [492, 267] on div at bounding box center [492, 268] width 4 height 4
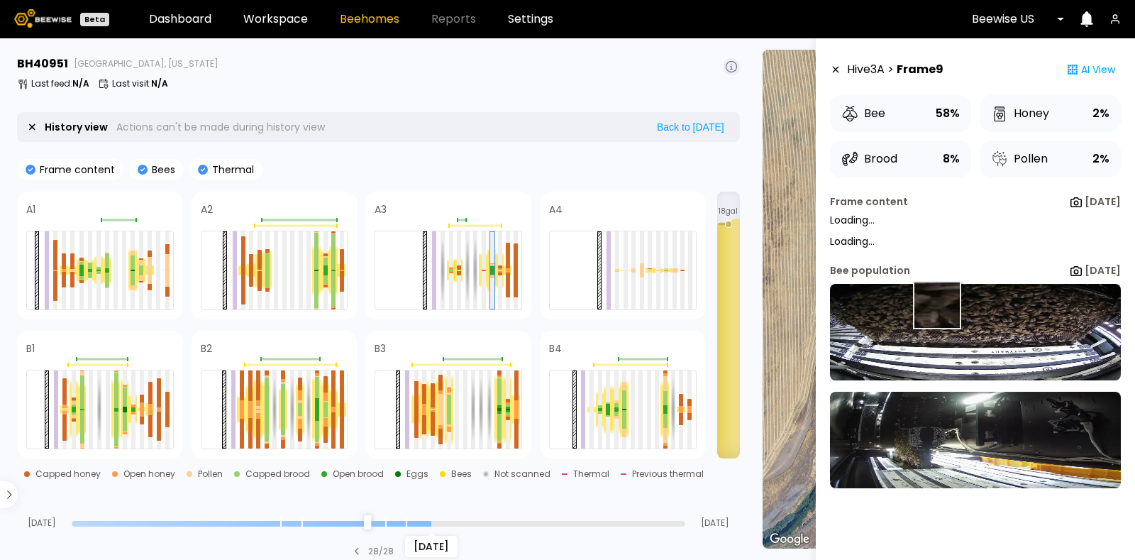
click at [937, 306] on img at bounding box center [975, 332] width 291 height 97
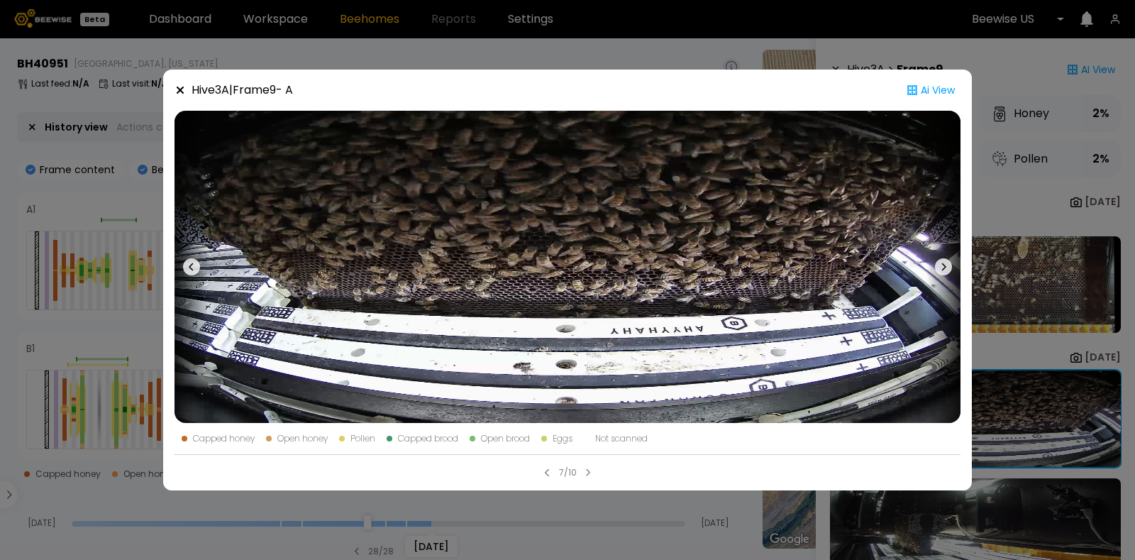
click at [943, 270] on icon at bounding box center [943, 266] width 17 height 17
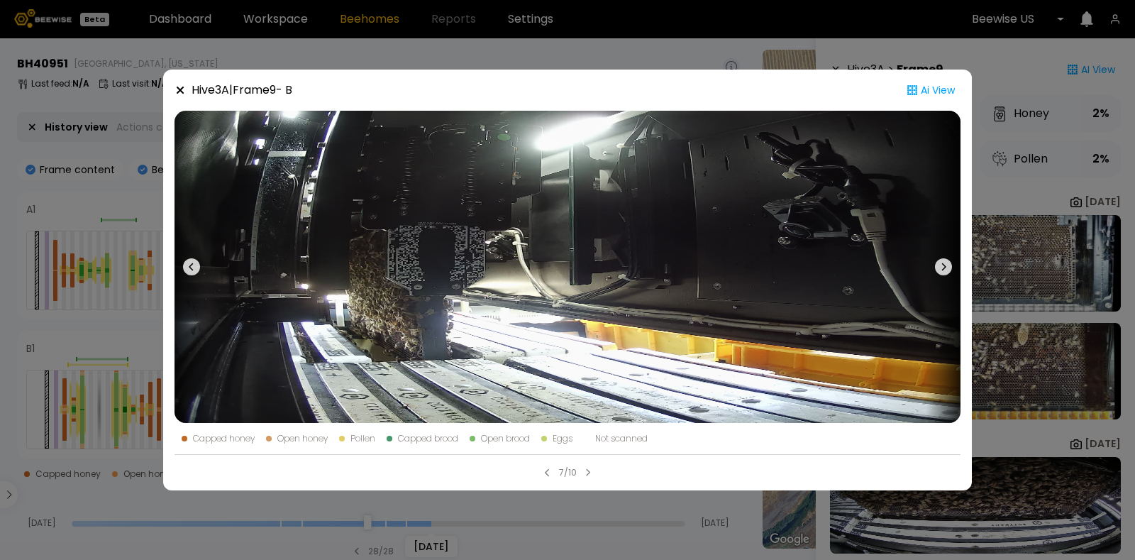
click at [941, 269] on icon at bounding box center [943, 266] width 17 height 17
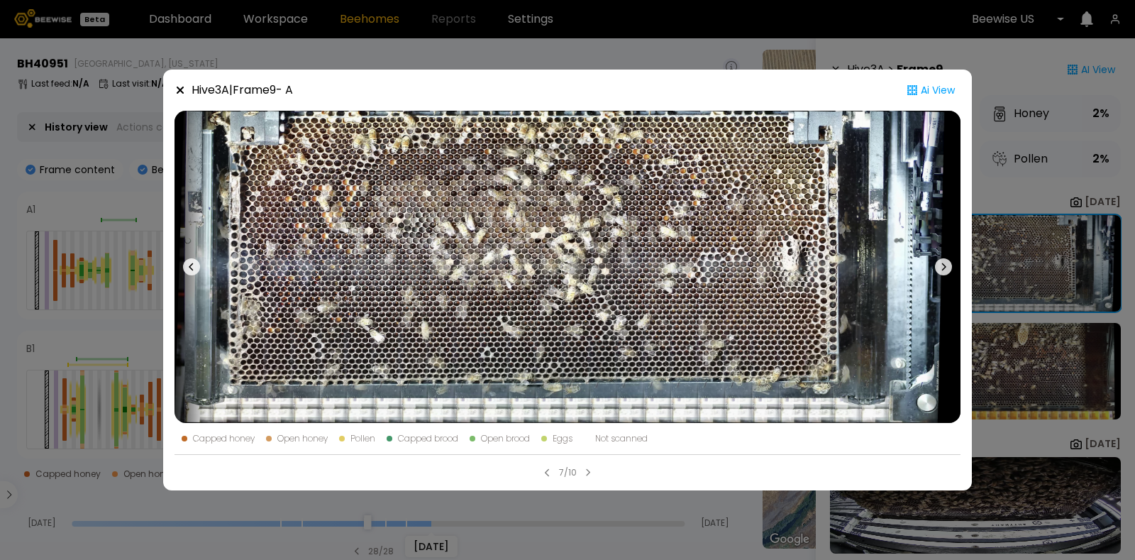
click at [1042, 375] on div "Hive 3 A | Frame 9 - A Ai View Capped honey Open honey Pollen Capped brood Open…" at bounding box center [567, 280] width 1135 height 560
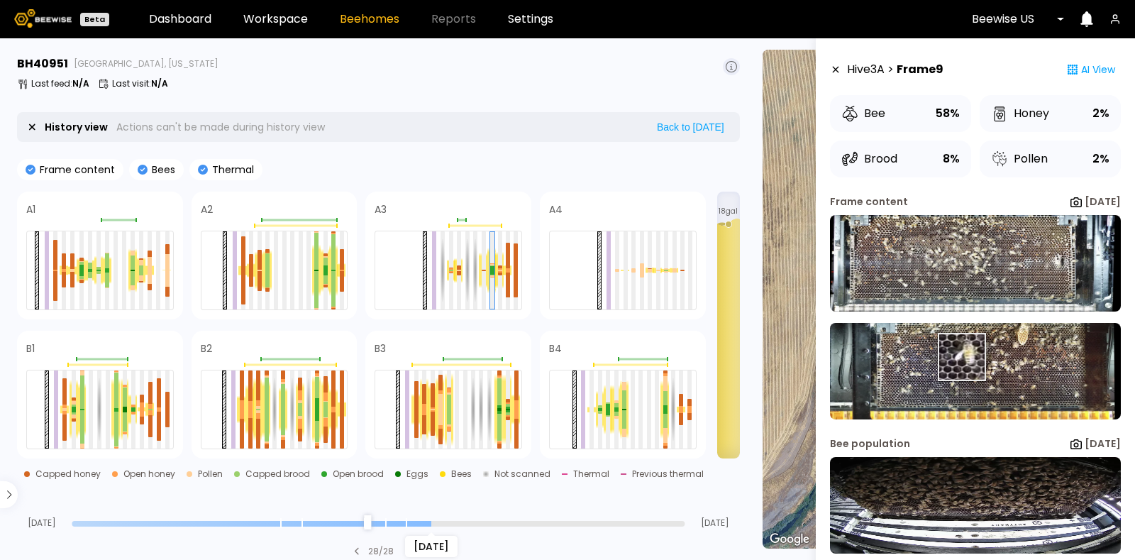
click at [959, 356] on img at bounding box center [975, 371] width 291 height 97
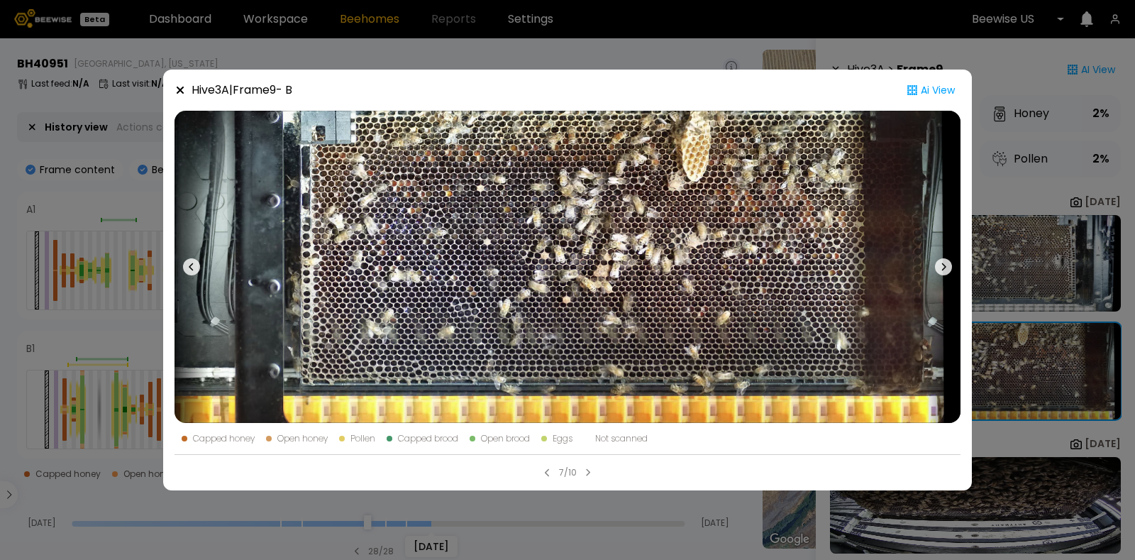
click at [181, 87] on icon at bounding box center [180, 89] width 11 height 11
